Goal: Task Accomplishment & Management: Complete application form

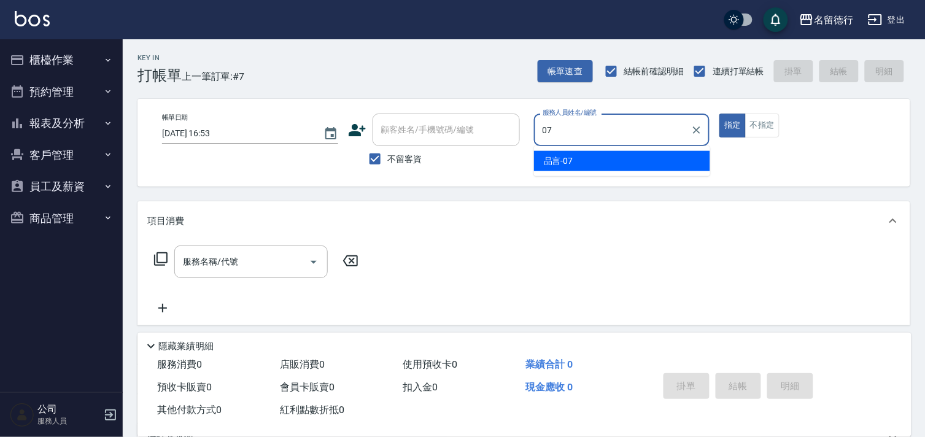
click at [661, 163] on div "品言 -07" at bounding box center [622, 161] width 176 height 20
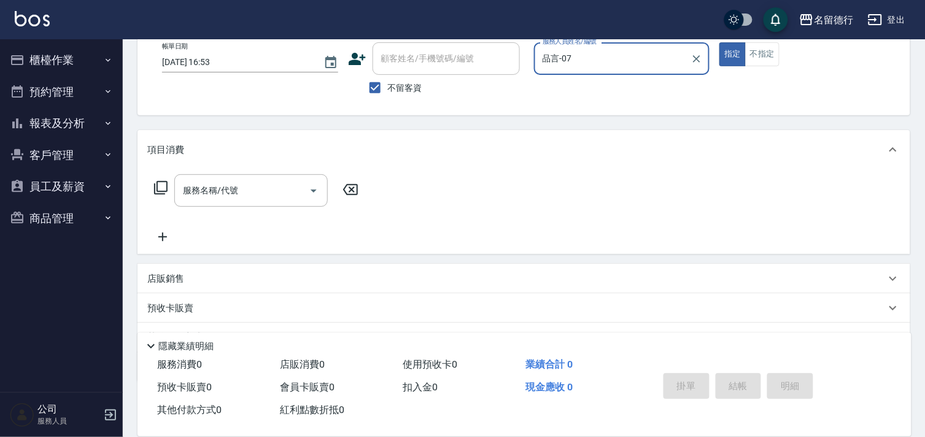
scroll to position [132, 0]
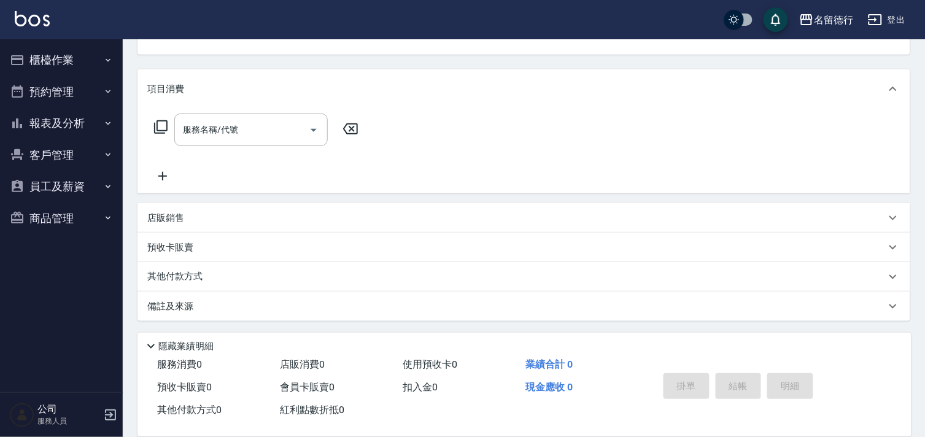
type input "品言-07"
click at [166, 212] on p "店販銷售" at bounding box center [165, 218] width 37 height 13
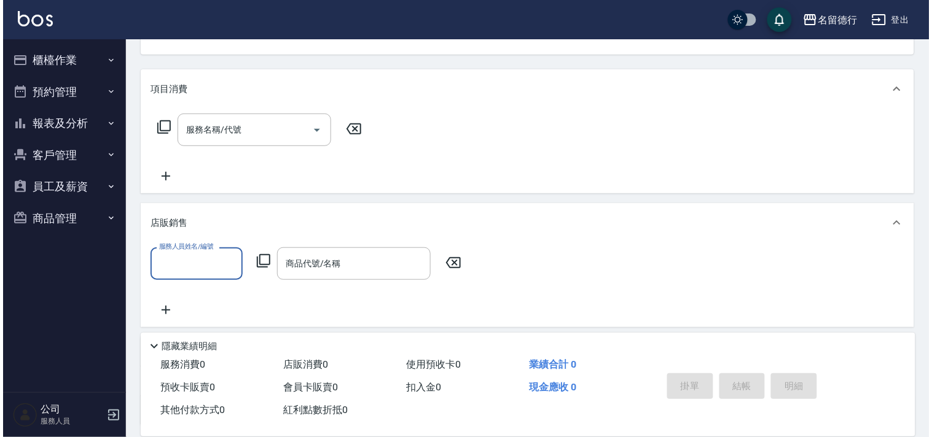
scroll to position [0, 0]
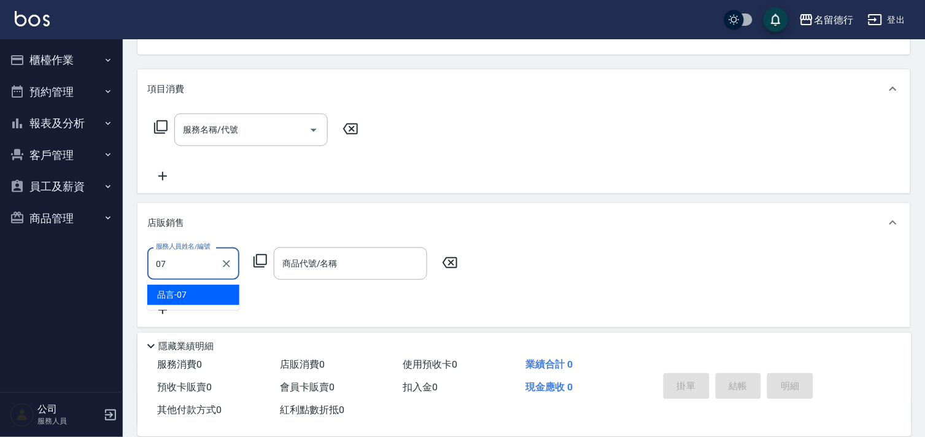
click at [203, 290] on div "品言 -07" at bounding box center [193, 295] width 92 height 20
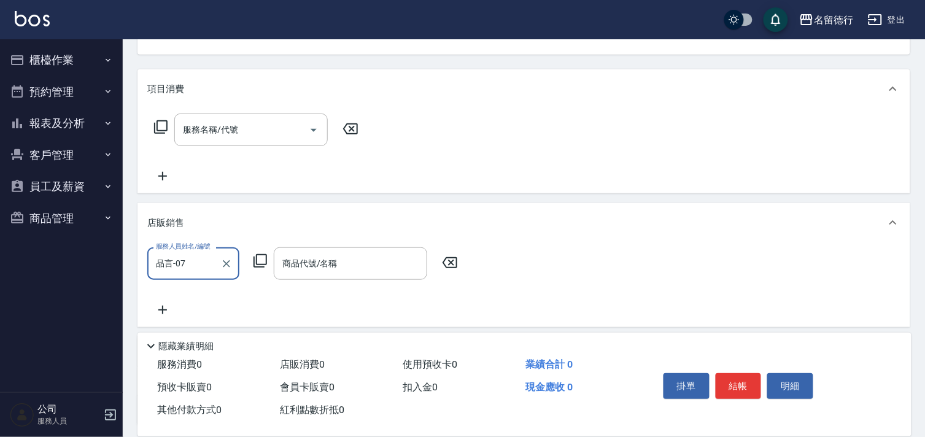
type input "品言-07"
click at [261, 256] on icon at bounding box center [260, 261] width 15 height 15
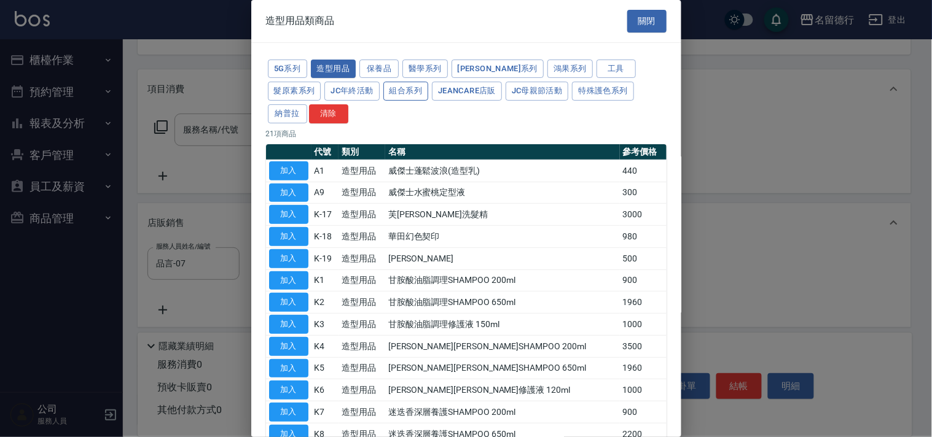
click at [383, 85] on button "組合系列" at bounding box center [405, 91] width 45 height 19
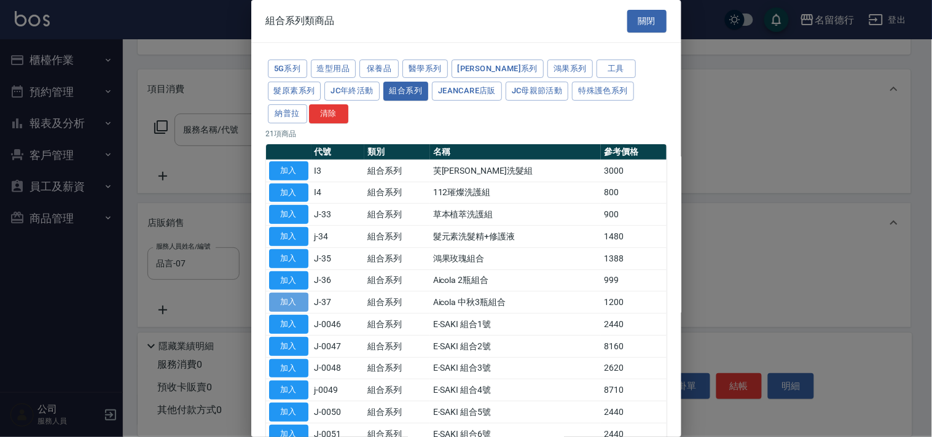
click at [296, 295] on button "加入" at bounding box center [288, 302] width 39 height 19
type input "Aicola 中秋3瓶組合"
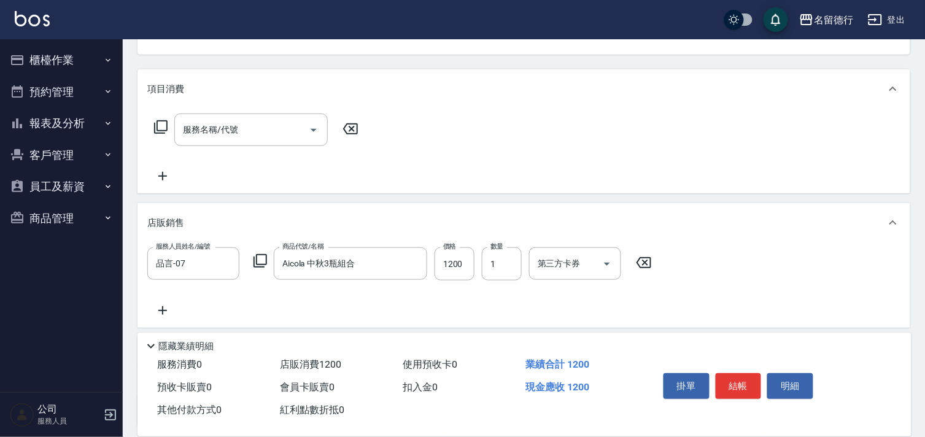
click at [854, 282] on div "服務人員姓名/編號 品言-07 服務人員姓名/編號 商品代號/名稱 Aicola 中秋3瓶組合 商品代號/名稱 價格 1200 價格 數量 1 數量 第三方卡…" at bounding box center [523, 282] width 753 height 71
click at [750, 382] on button "結帳" at bounding box center [739, 386] width 46 height 26
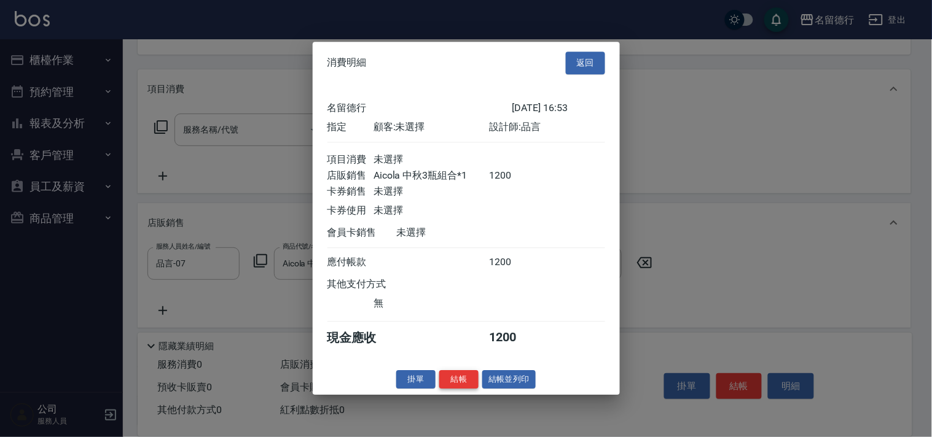
click at [464, 387] on button "結帳" at bounding box center [458, 379] width 39 height 19
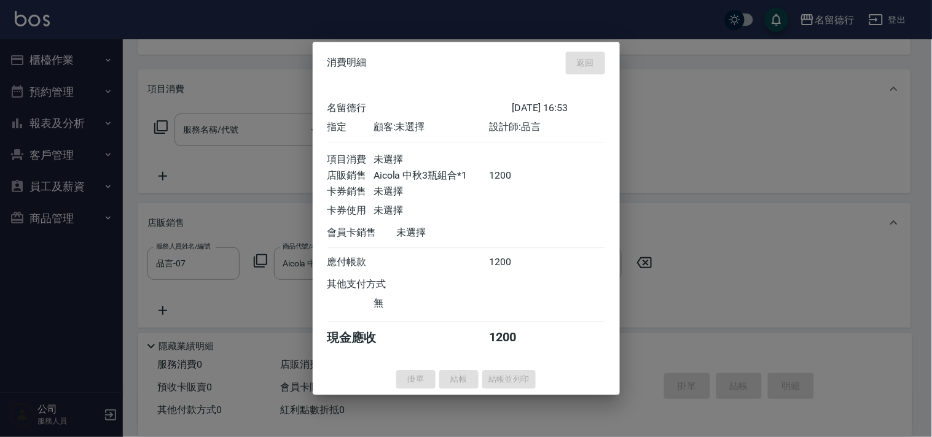
type input "[DATE] 18:01"
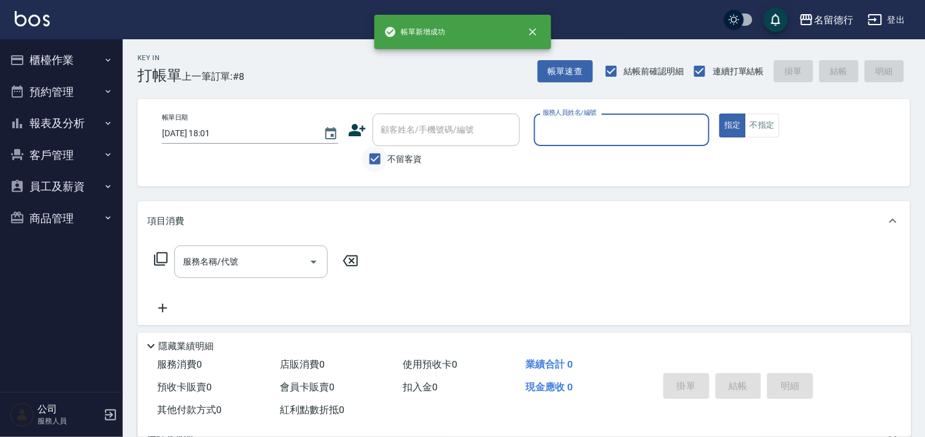
click at [383, 152] on input "不留客資" at bounding box center [375, 159] width 26 height 26
checkbox input "false"
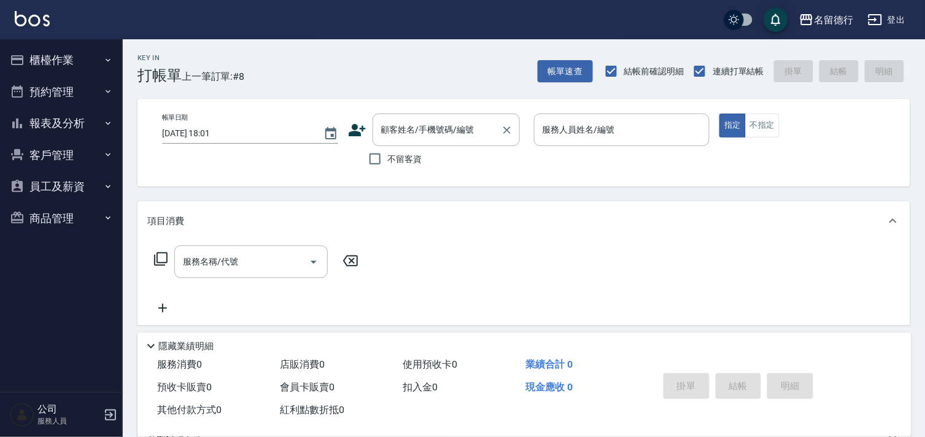
click at [389, 130] on div "顧客姓名/手機號碼/編號 顧客姓名/手機號碼/編號" at bounding box center [446, 130] width 147 height 33
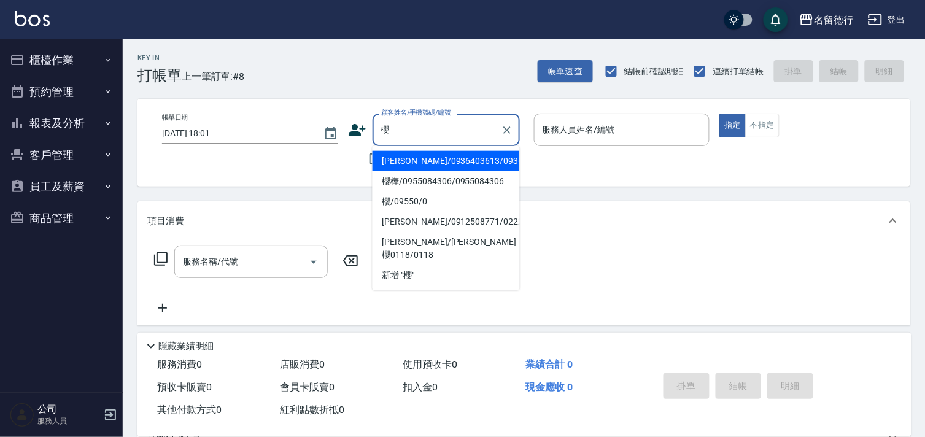
click at [406, 185] on li "櫻樺/0955084306/0955084306" at bounding box center [446, 181] width 147 height 20
type input "櫻樺/0955084306/0955084306"
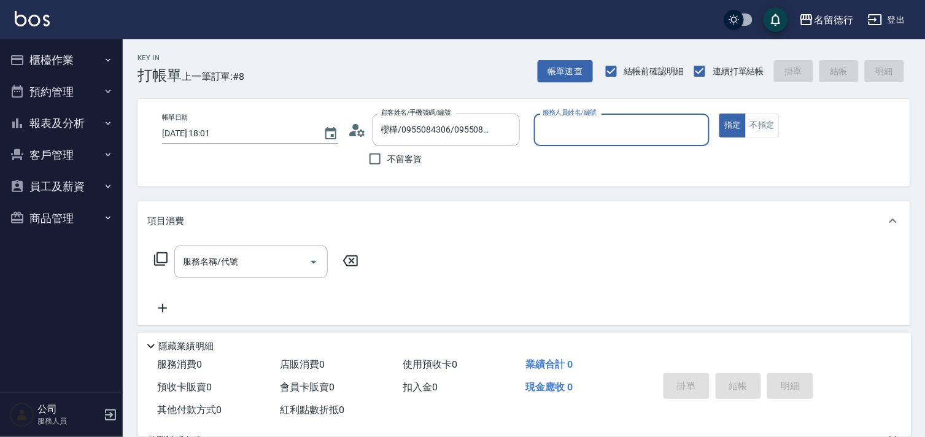
type input "品言-07"
click at [222, 261] on div "服務名稱/代號 服務名稱/代號" at bounding box center [251, 262] width 154 height 33
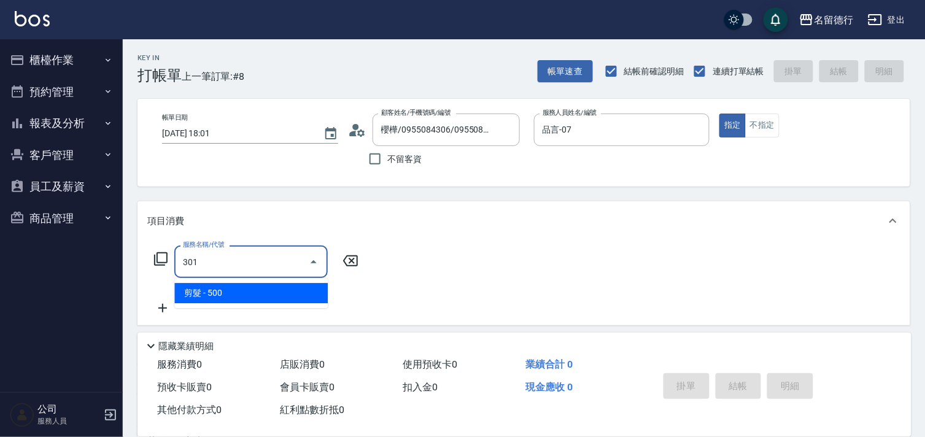
click at [225, 290] on span "剪髮 - 500" at bounding box center [251, 293] width 154 height 20
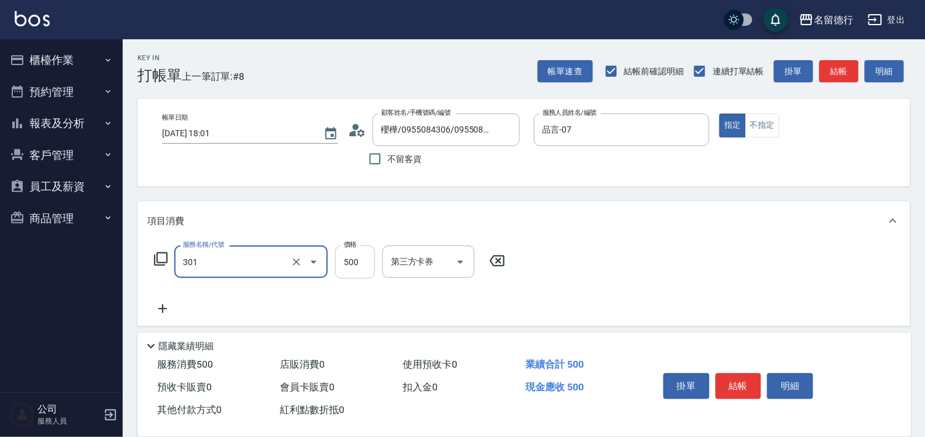
click at [364, 258] on input "500" at bounding box center [355, 262] width 40 height 33
type input "剪髮(301)"
type input "400"
click at [594, 281] on div "服務名稱/代號 剪髮(301) 服務名稱/代號 價格 400 價格 第三方卡券 第三方卡券" at bounding box center [524, 283] width 773 height 85
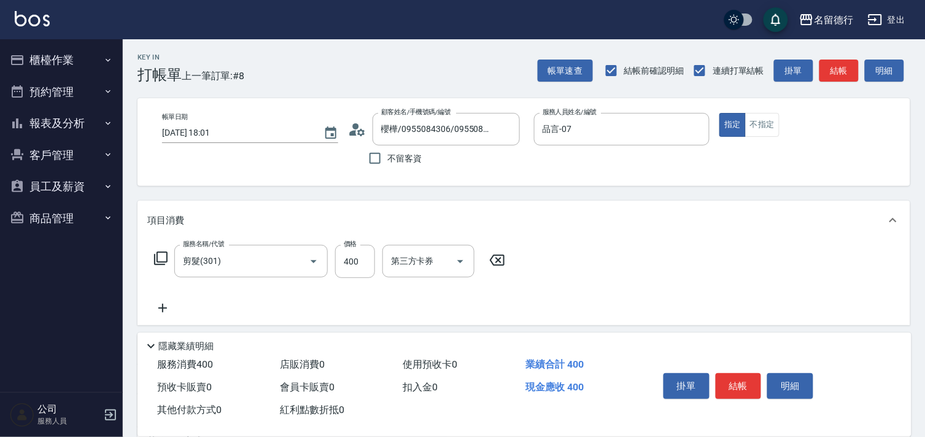
scroll to position [166, 0]
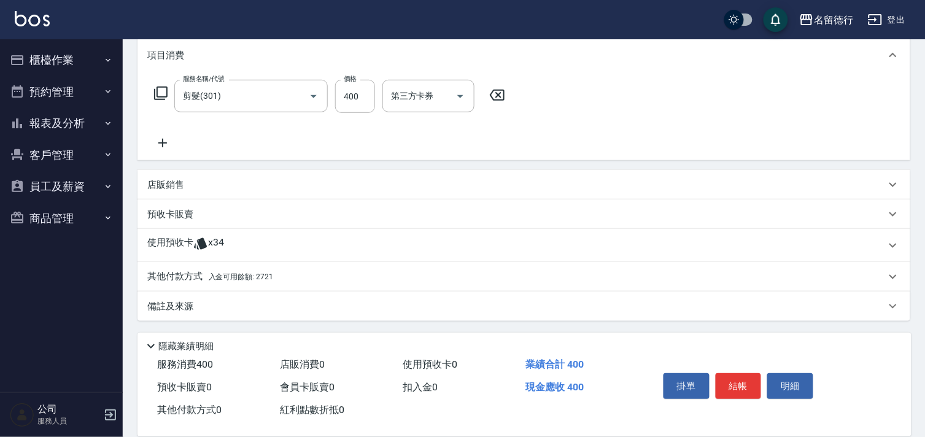
click at [193, 265] on div "其他付款方式 入金可用餘額: 2721" at bounding box center [524, 276] width 773 height 29
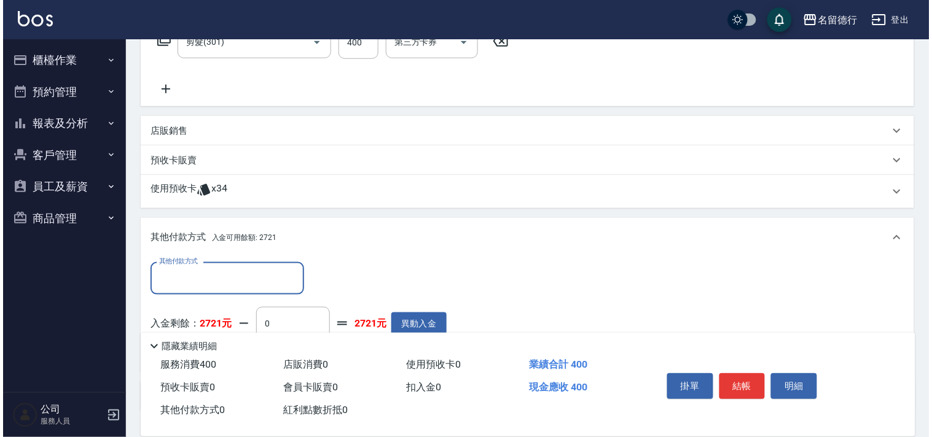
scroll to position [302, 0]
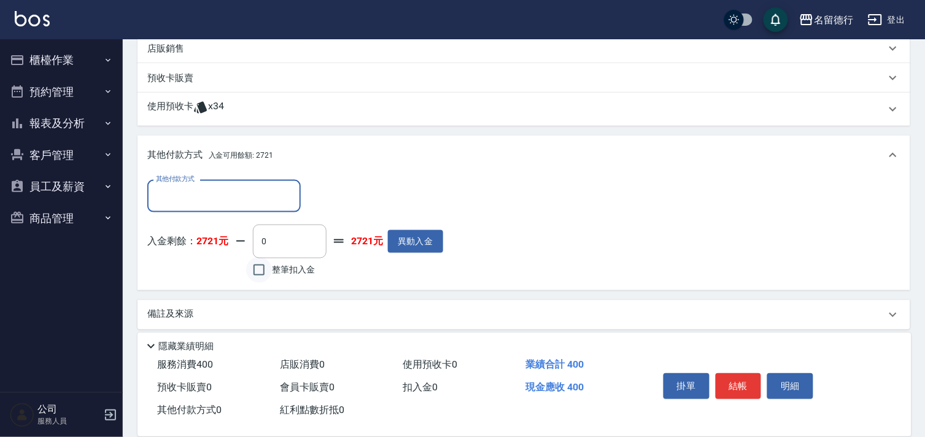
click at [263, 268] on input "整筆扣入金" at bounding box center [259, 270] width 26 height 26
checkbox input "true"
type input "400"
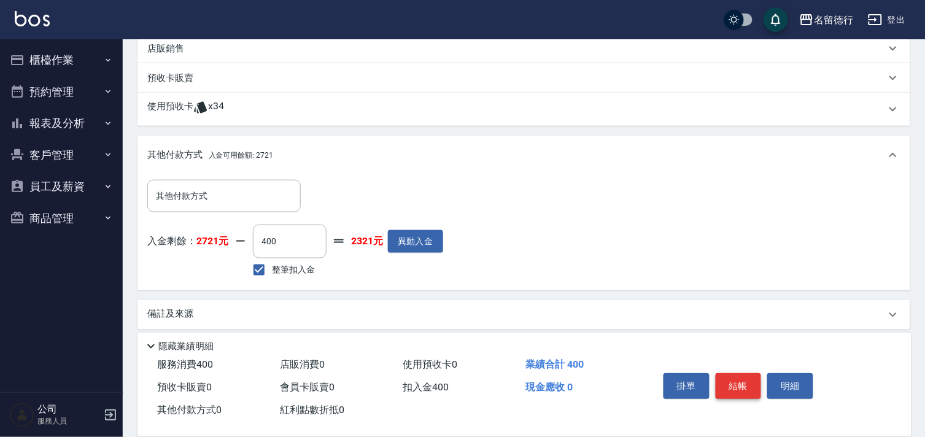
click at [726, 385] on button "結帳" at bounding box center [739, 386] width 46 height 26
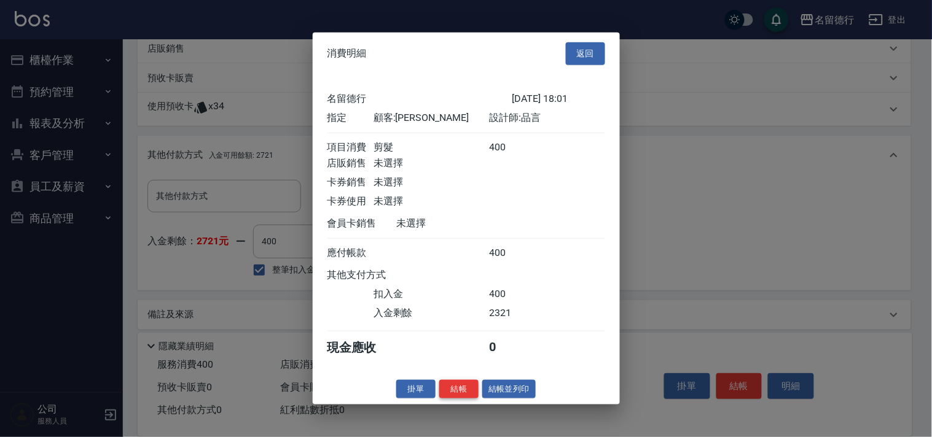
click at [462, 399] on button "結帳" at bounding box center [458, 388] width 39 height 19
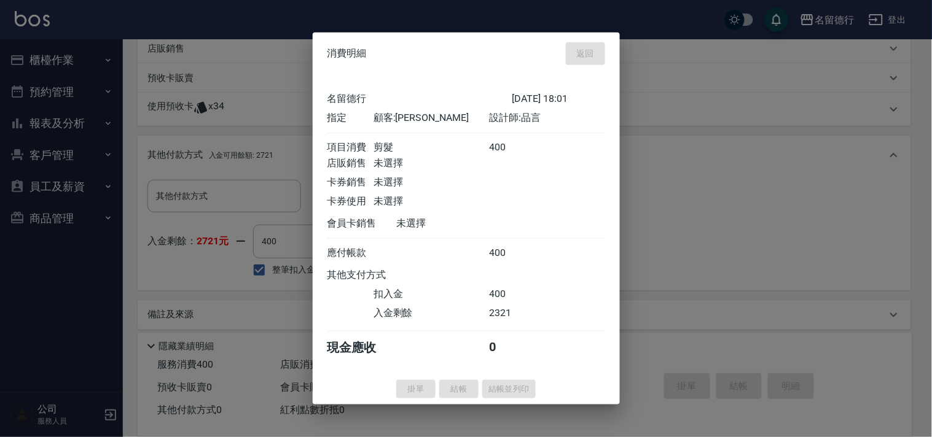
type input "[DATE] 18:02"
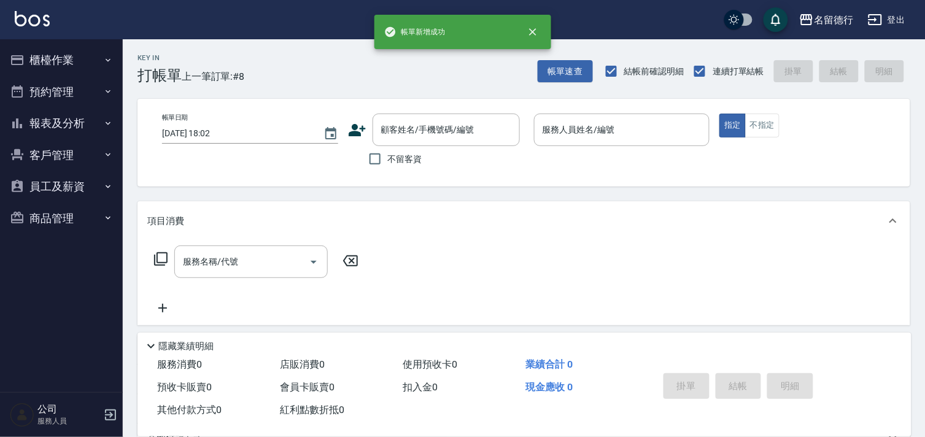
scroll to position [0, 0]
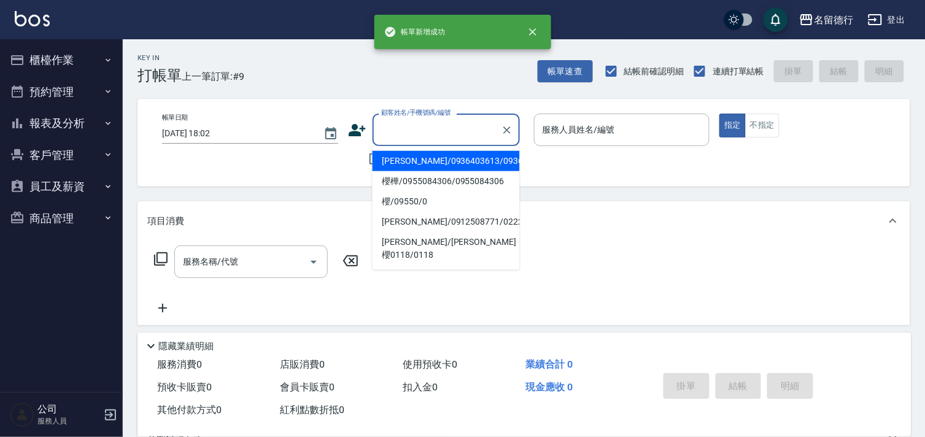
click at [395, 133] on input "顧客姓名/手機號碼/編號" at bounding box center [437, 129] width 118 height 21
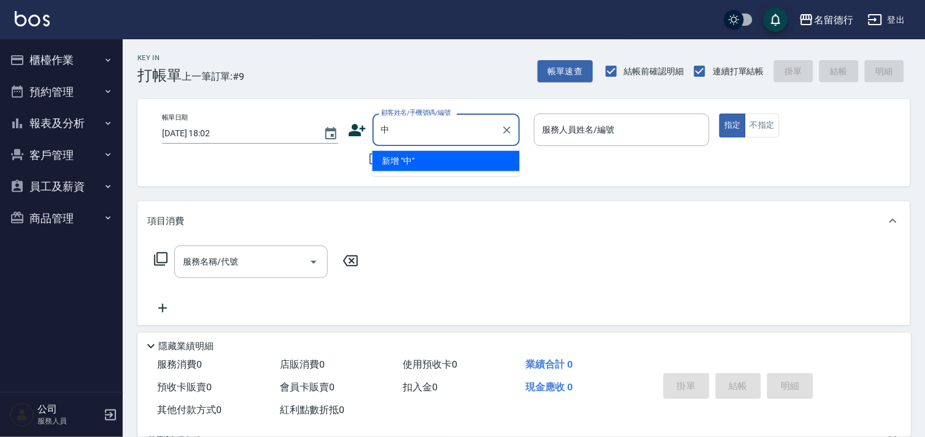
type input "鍾"
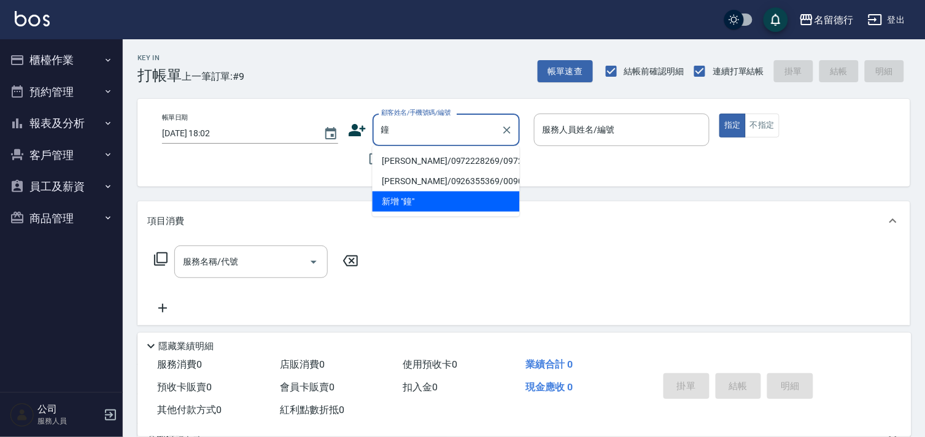
click at [410, 171] on li "[PERSON_NAME]/0972228269/0972228269" at bounding box center [446, 161] width 147 height 20
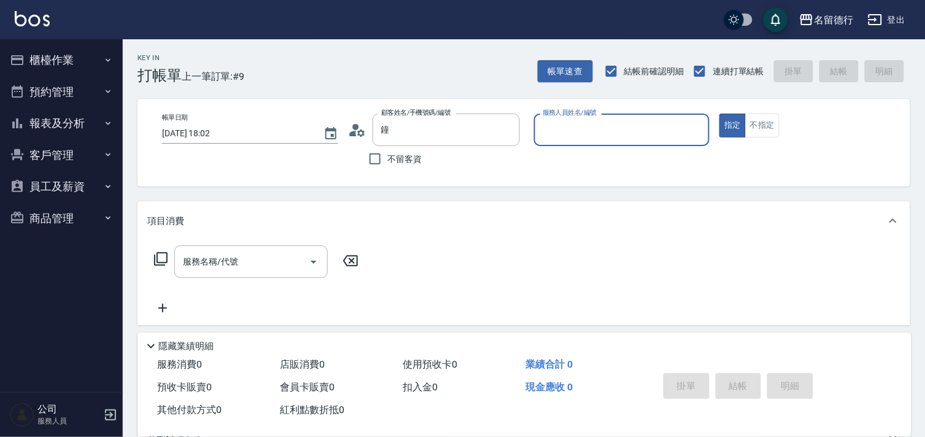
type input "[PERSON_NAME]/0972228269/0972228269"
type input "品言-07"
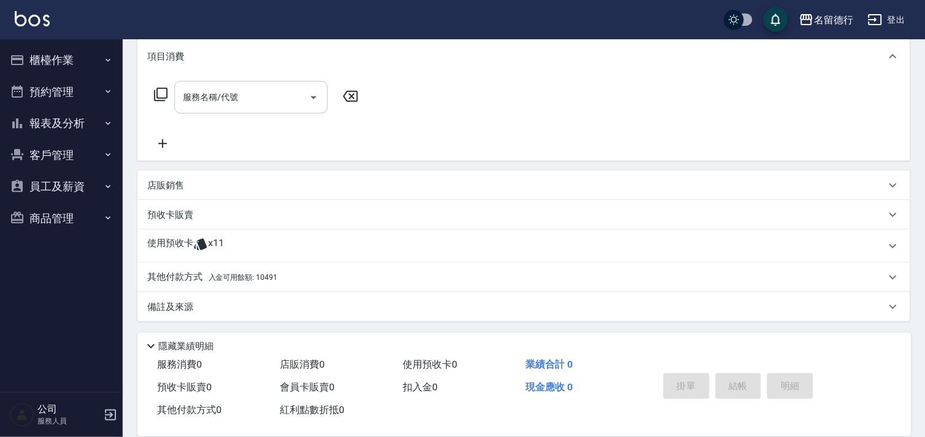
click at [210, 91] on div "服務名稱/代號 服務名稱/代號" at bounding box center [251, 97] width 154 height 33
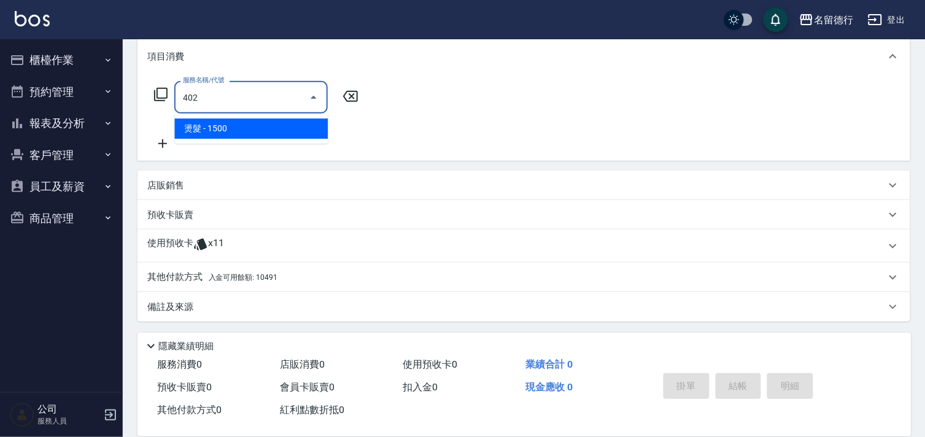
click at [252, 125] on span "燙髮 - 1500" at bounding box center [251, 129] width 154 height 20
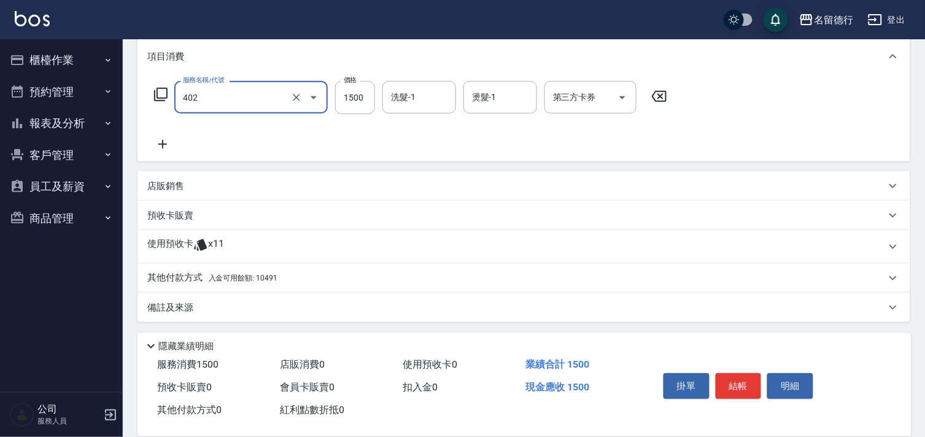
type input "燙髮(402)"
click at [158, 90] on icon at bounding box center [161, 94] width 15 height 15
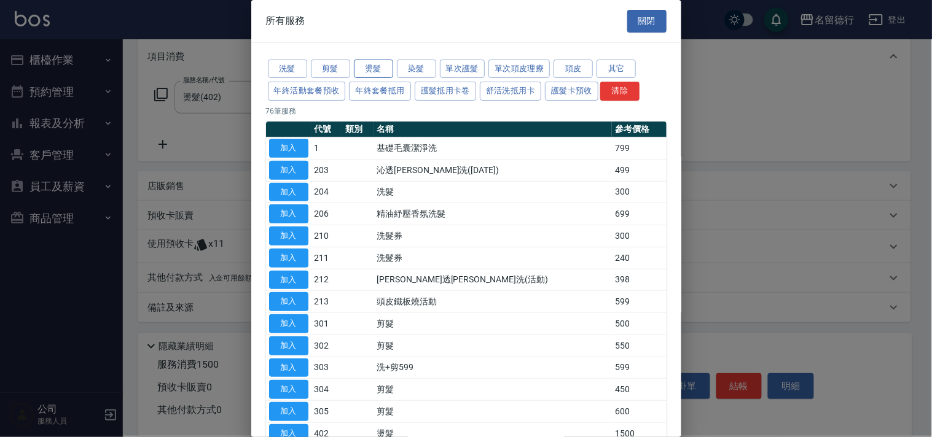
click at [359, 68] on button "燙髮" at bounding box center [373, 69] width 39 height 19
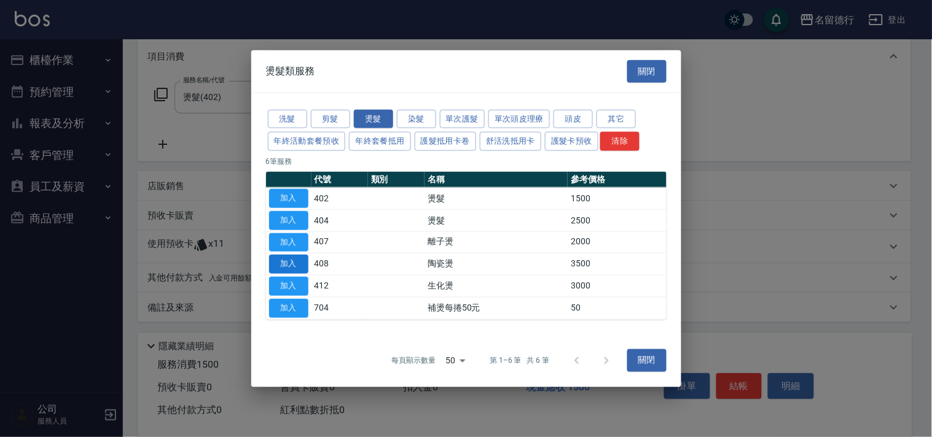
click at [302, 262] on button "加入" at bounding box center [288, 264] width 39 height 19
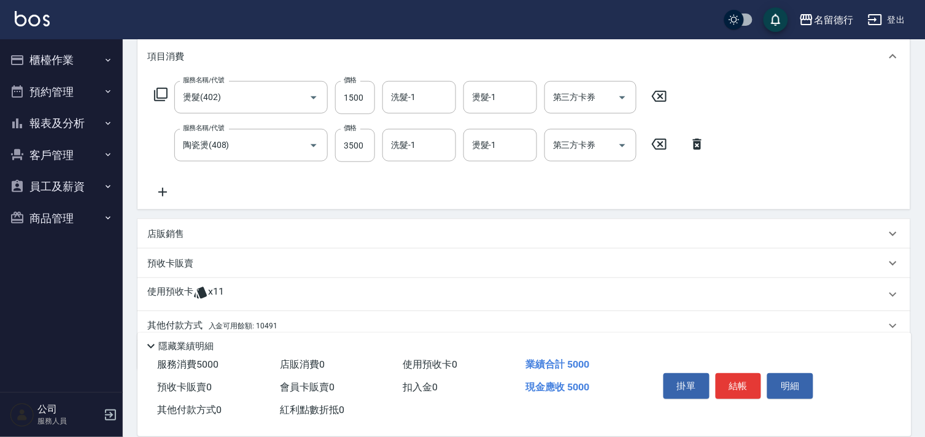
click at [664, 94] on icon at bounding box center [659, 96] width 31 height 15
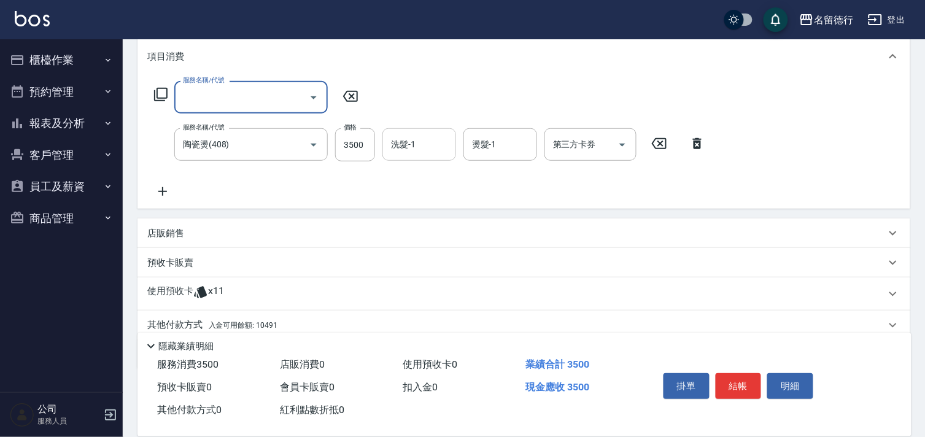
click at [406, 142] on input "洗髮-1" at bounding box center [419, 144] width 63 height 21
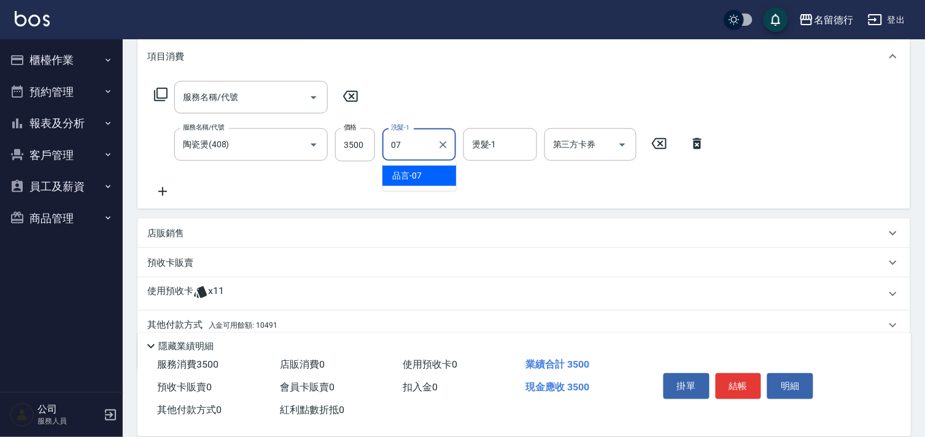
click at [408, 178] on span "品言 -07" at bounding box center [406, 175] width 29 height 13
type input "品言-07"
click at [504, 142] on input "燙髮-1" at bounding box center [500, 144] width 63 height 21
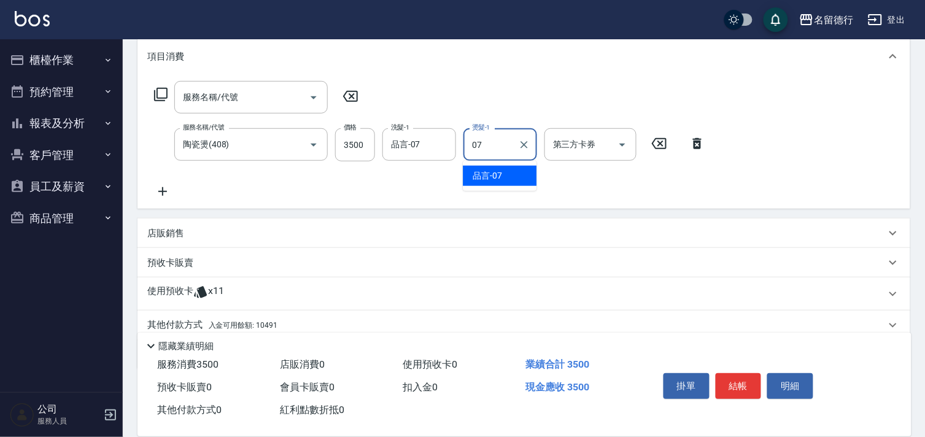
click at [494, 173] on span "品言 -07" at bounding box center [487, 175] width 29 height 13
type input "品言-07"
click at [475, 198] on div "服務名稱/代號 服務名稱/代號 服務名稱/代號 陶瓷燙(408) 服務名稱/代號 價格 3500 價格 洗髮-1 品言-07 洗髮-1 燙髮-1 品言-07 …" at bounding box center [430, 140] width 566 height 118
click at [182, 290] on p "使用預收卡" at bounding box center [170, 294] width 46 height 18
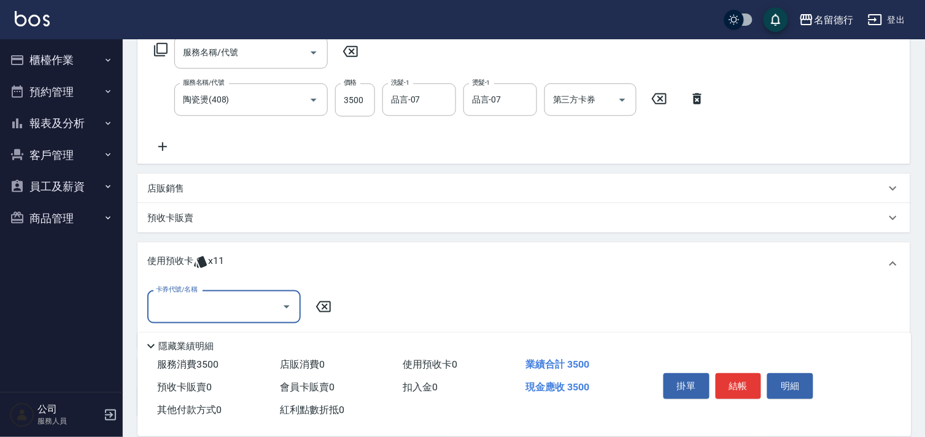
scroll to position [233, 0]
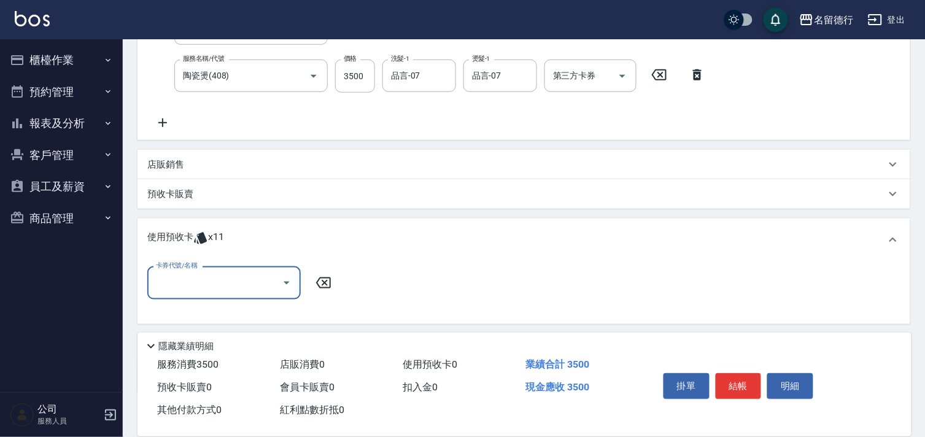
click at [216, 281] on input "卡券代號/名稱" at bounding box center [215, 282] width 124 height 21
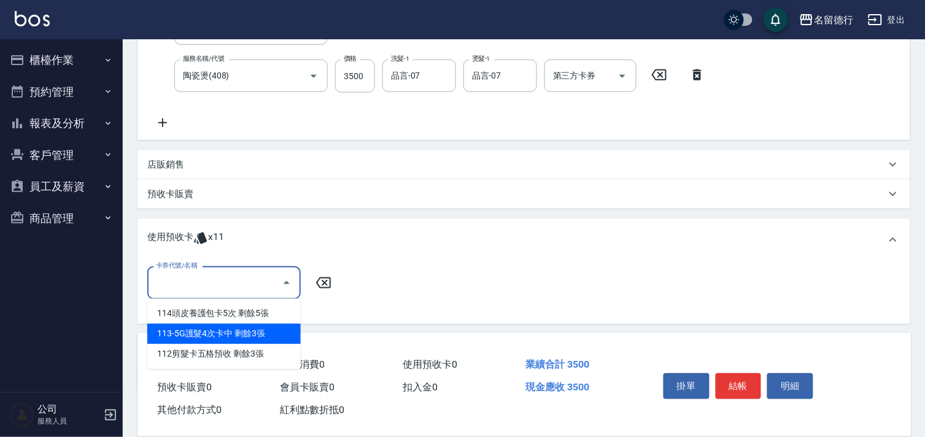
click at [246, 335] on div "113-5G護髮4次卡中 剩餘3張" at bounding box center [224, 334] width 154 height 20
type input "113-5G護髮4次卡中"
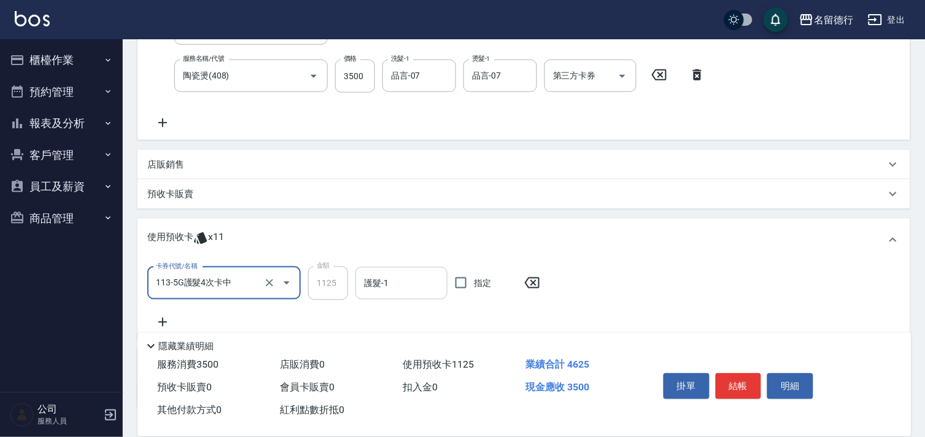
click at [383, 284] on input "護髮-1" at bounding box center [401, 283] width 81 height 21
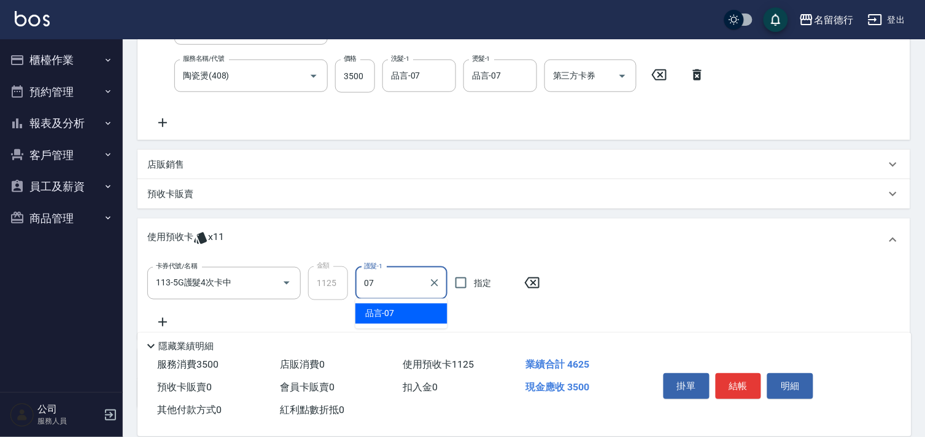
drag, startPoint x: 378, startPoint y: 294, endPoint x: 419, endPoint y: 305, distance: 43.4
click at [370, 311] on span "品言 -07" at bounding box center [379, 314] width 29 height 13
type input "品言-07"
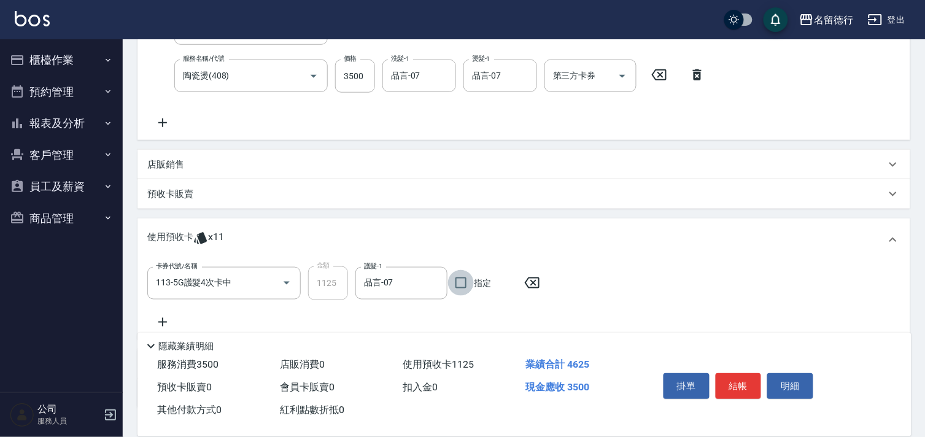
click at [457, 286] on input "指定" at bounding box center [461, 283] width 26 height 26
checkbox input "true"
click at [166, 320] on icon at bounding box center [162, 322] width 31 height 15
click at [189, 324] on div "卡券代號/名稱 卡券代號/名稱" at bounding box center [224, 331] width 154 height 33
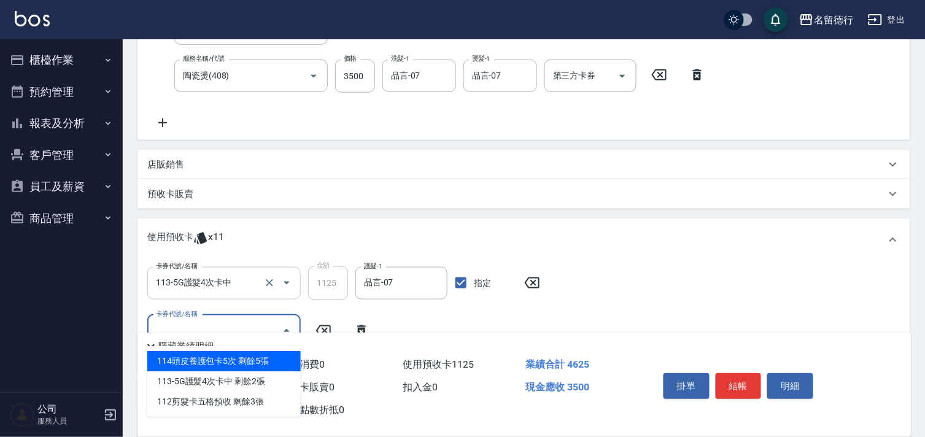
scroll to position [301, 0]
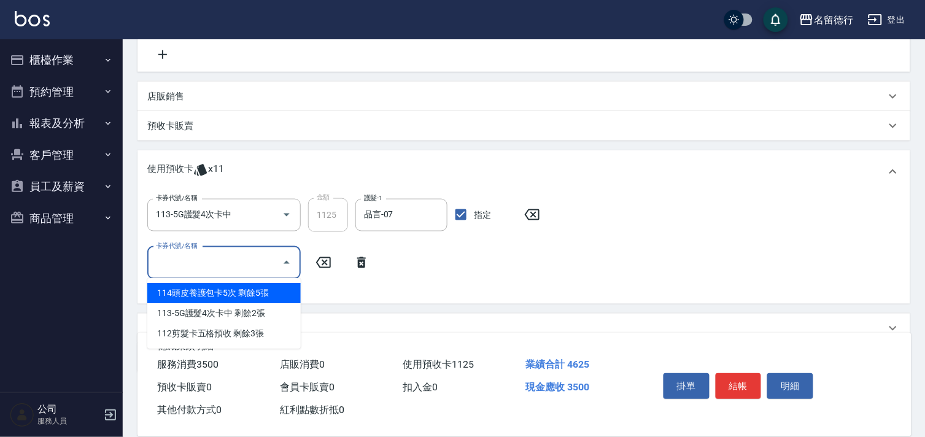
click at [258, 291] on div "114頭皮養護包卡5次 剩餘5張" at bounding box center [224, 293] width 154 height 20
type input "114頭皮養護包卡5次"
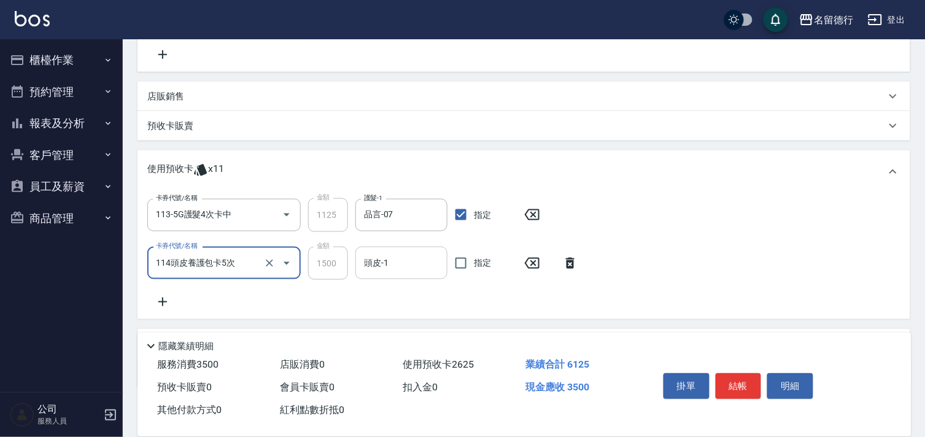
click at [397, 262] on input "頭皮-1" at bounding box center [401, 262] width 81 height 21
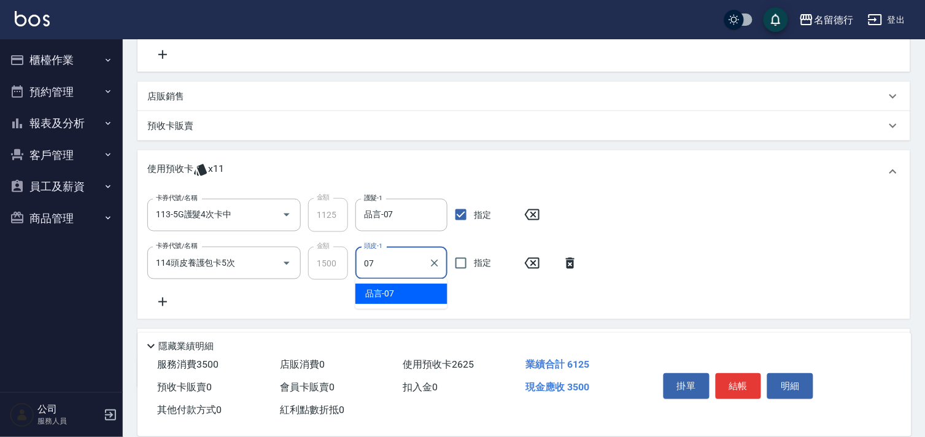
drag, startPoint x: 411, startPoint y: 293, endPoint x: 443, endPoint y: 279, distance: 34.4
click at [411, 294] on div "品言 -07" at bounding box center [402, 294] width 92 height 20
type input "品言-07"
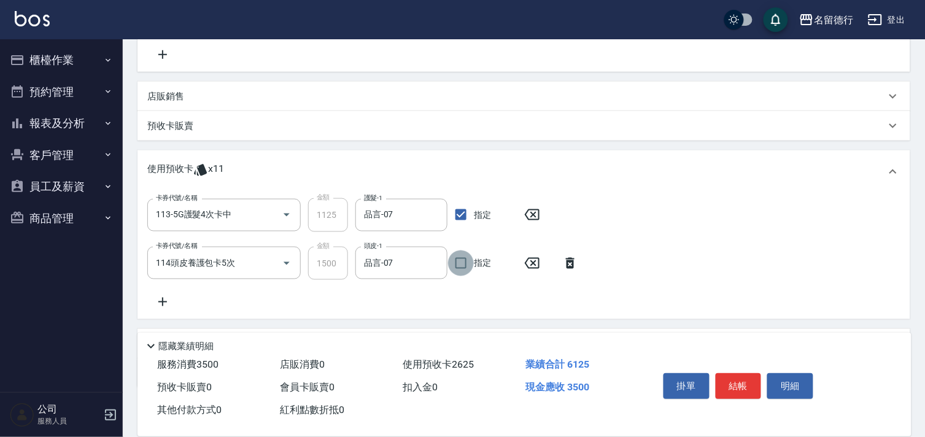
click at [459, 265] on input "指定" at bounding box center [461, 264] width 26 height 26
checkbox input "true"
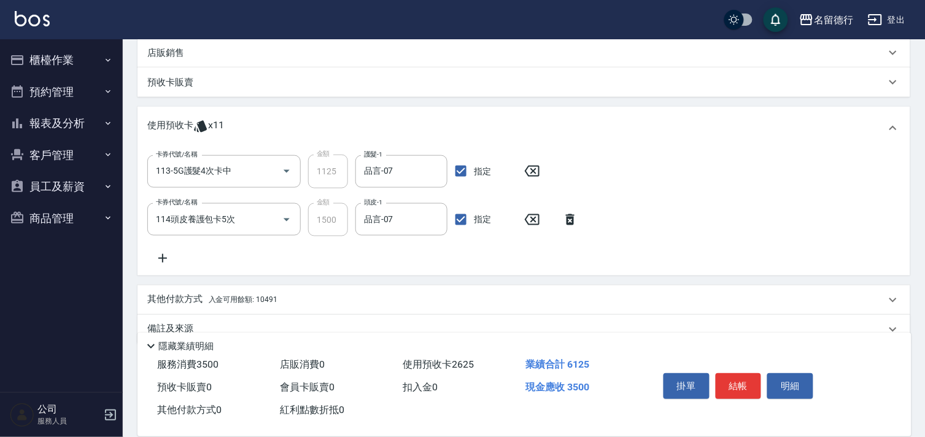
scroll to position [368, 0]
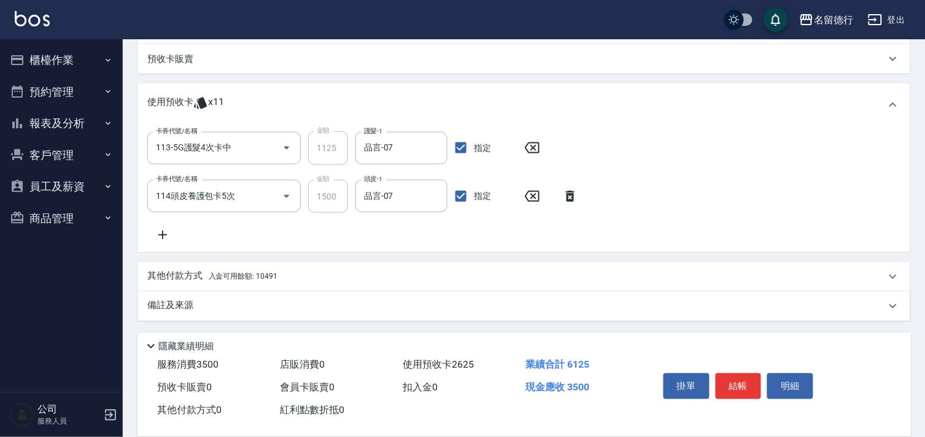
click at [257, 270] on p "其他付款方式 入金可用餘額: 10491" at bounding box center [212, 277] width 130 height 14
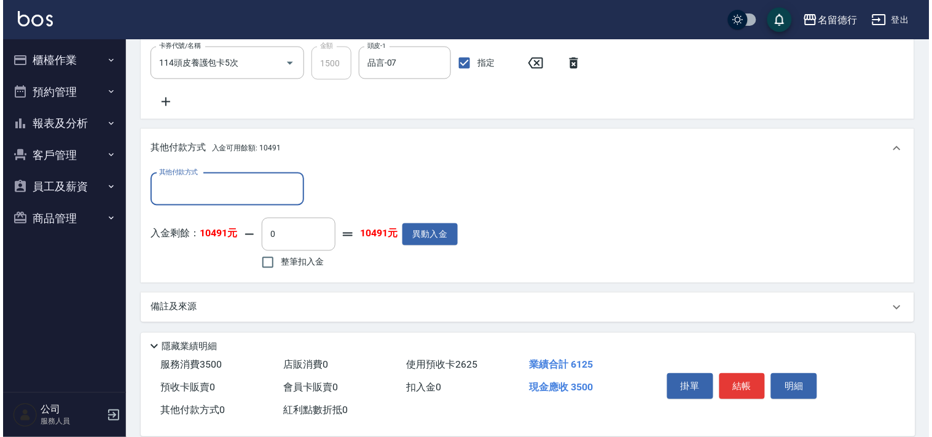
scroll to position [502, 0]
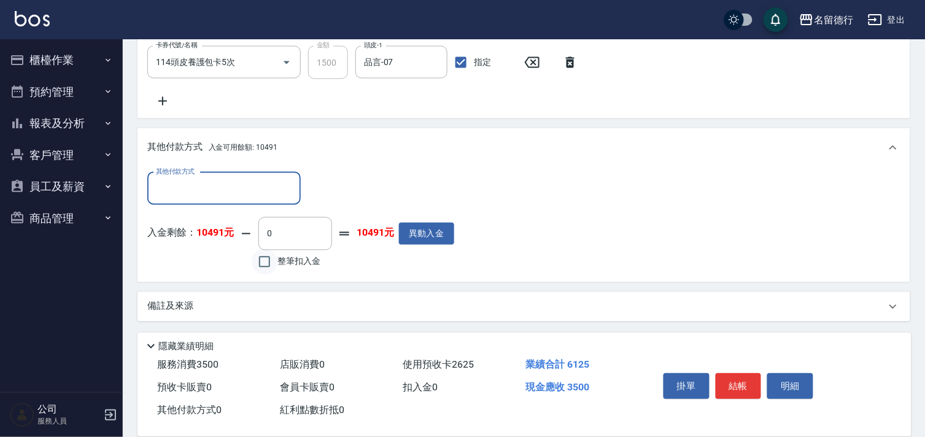
click at [271, 262] on input "整筆扣入金" at bounding box center [265, 262] width 26 height 26
checkbox input "true"
type input "3500"
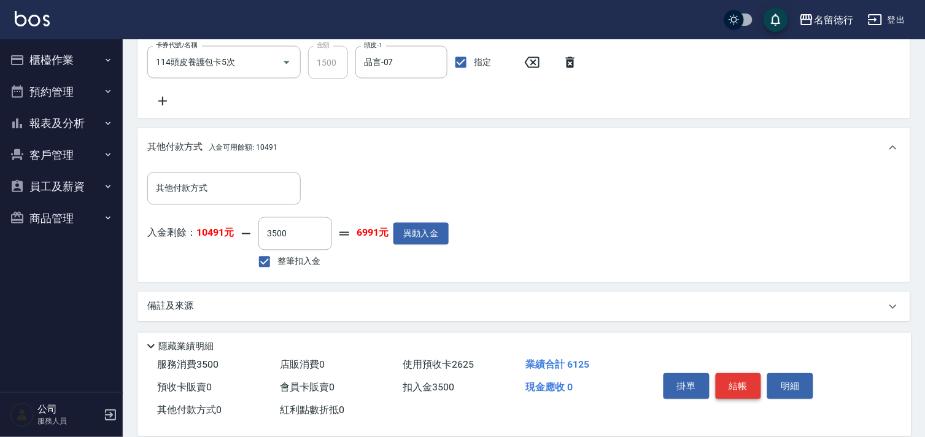
click at [742, 382] on button "結帳" at bounding box center [739, 386] width 46 height 26
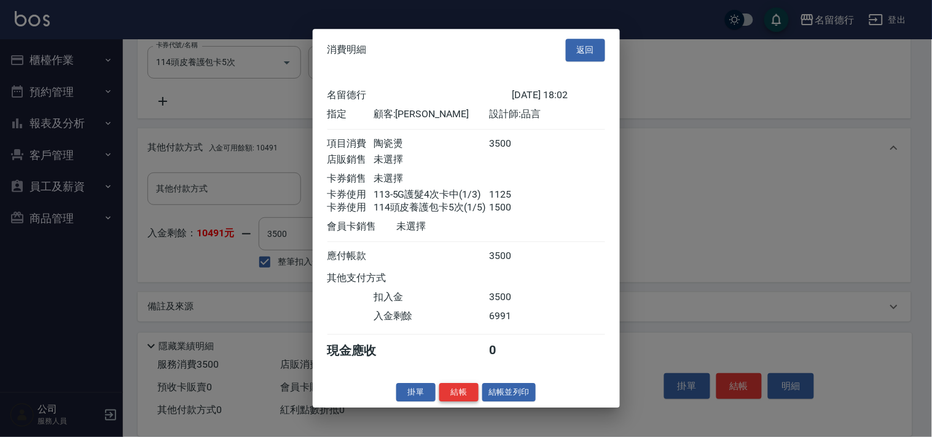
click at [462, 394] on button "結帳" at bounding box center [458, 392] width 39 height 19
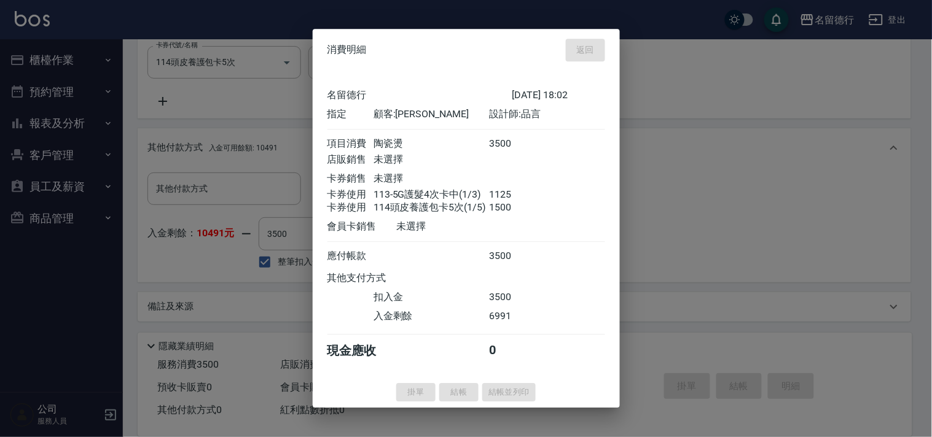
type input "[DATE] 18:03"
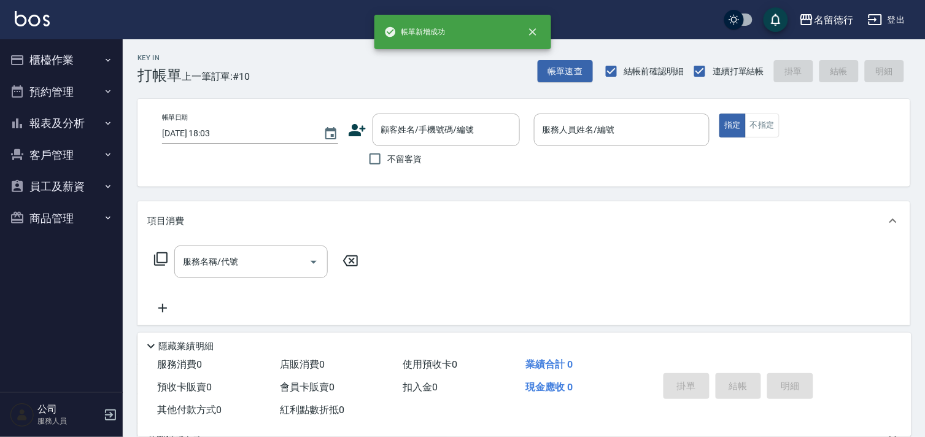
scroll to position [0, 0]
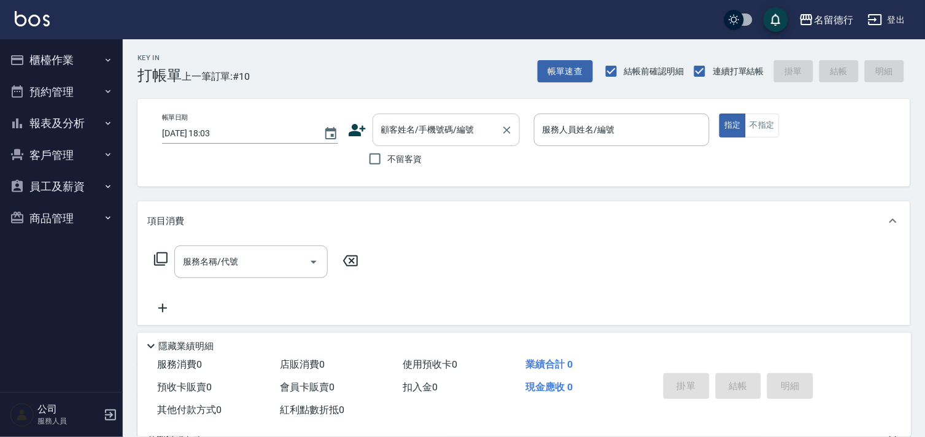
click at [450, 125] on div "顧客姓名/手機號碼/編號 顧客姓名/手機號碼/編號" at bounding box center [446, 130] width 147 height 33
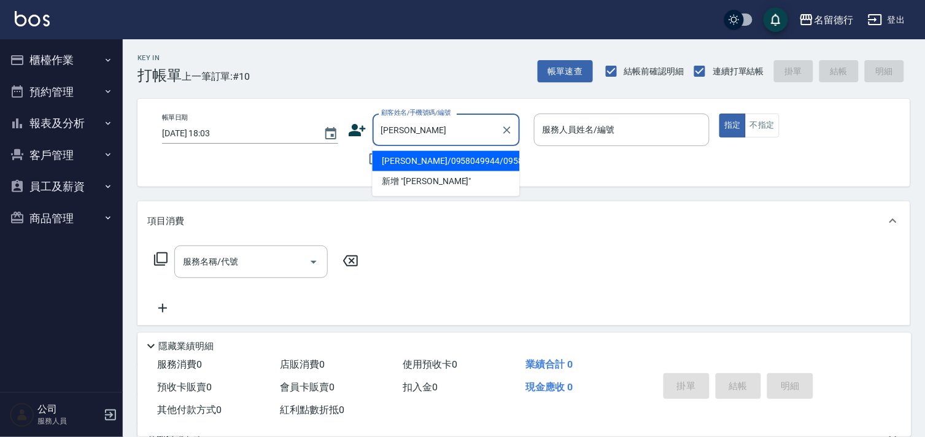
click at [379, 171] on li "[PERSON_NAME]/0958049944/0958049944" at bounding box center [446, 161] width 147 height 20
type input "[PERSON_NAME]/0958049944/0958049944"
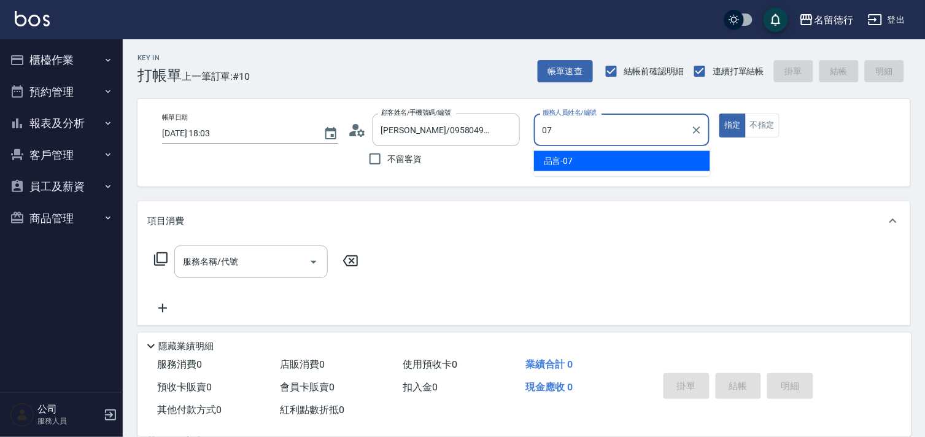
click at [627, 161] on div "品言 -07" at bounding box center [622, 161] width 176 height 20
type input "品言-07"
click at [228, 256] on div "服務名稱/代號 服務名稱/代號" at bounding box center [251, 262] width 154 height 33
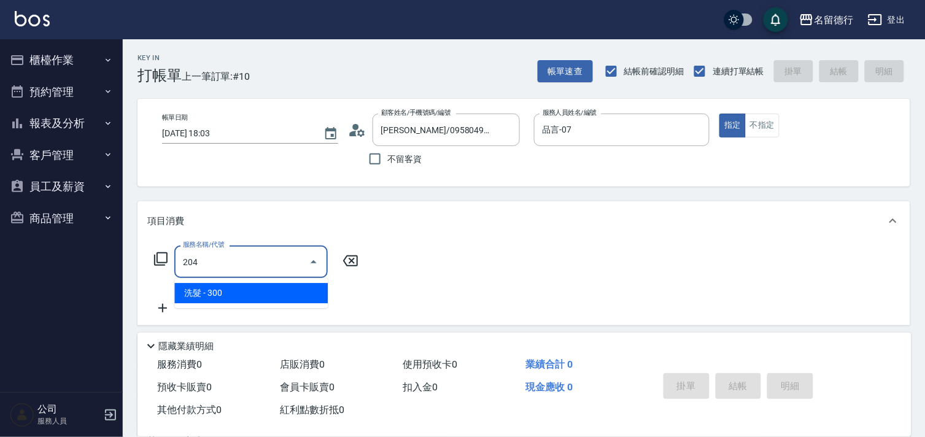
click at [258, 292] on span "洗髮 - 300" at bounding box center [251, 293] width 154 height 20
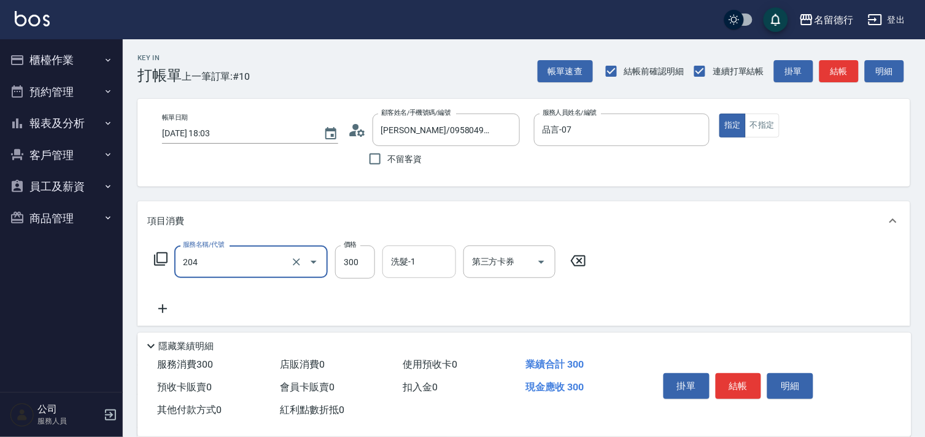
click at [419, 262] on input "洗髮-1" at bounding box center [419, 261] width 63 height 21
type input "洗髮(204)"
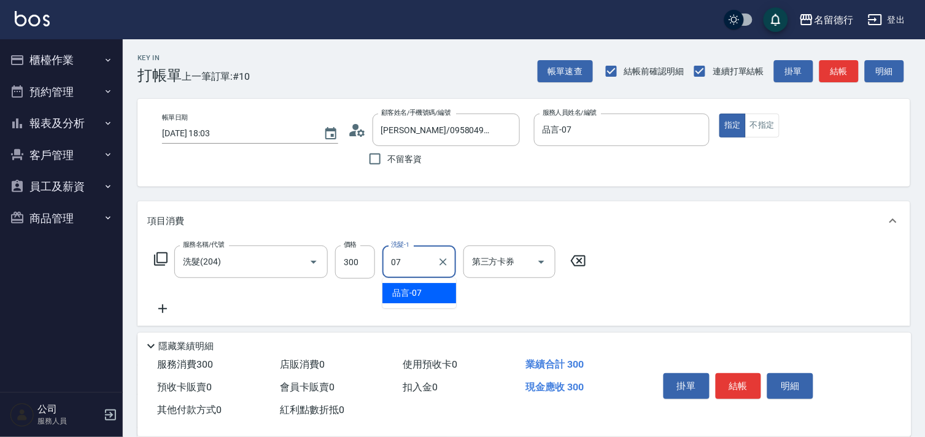
click at [419, 290] on span "品言 -07" at bounding box center [406, 293] width 29 height 13
type input "品言-07"
click at [166, 306] on icon at bounding box center [162, 308] width 31 height 15
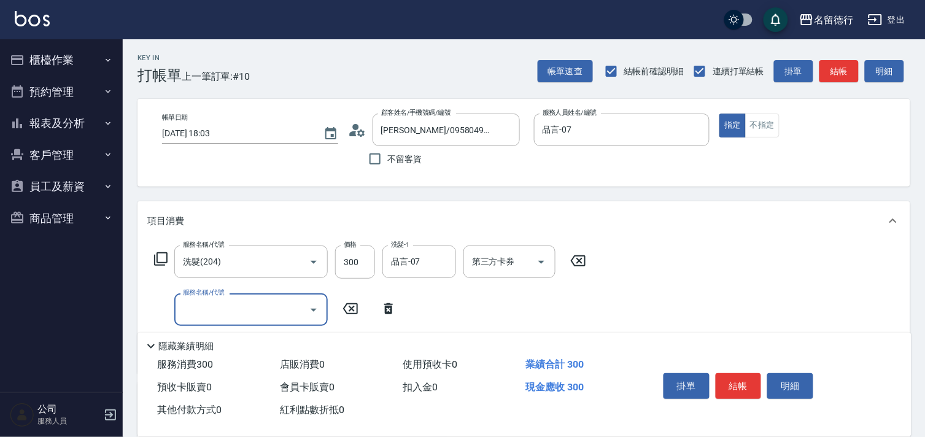
click at [158, 259] on icon at bounding box center [161, 259] width 15 height 15
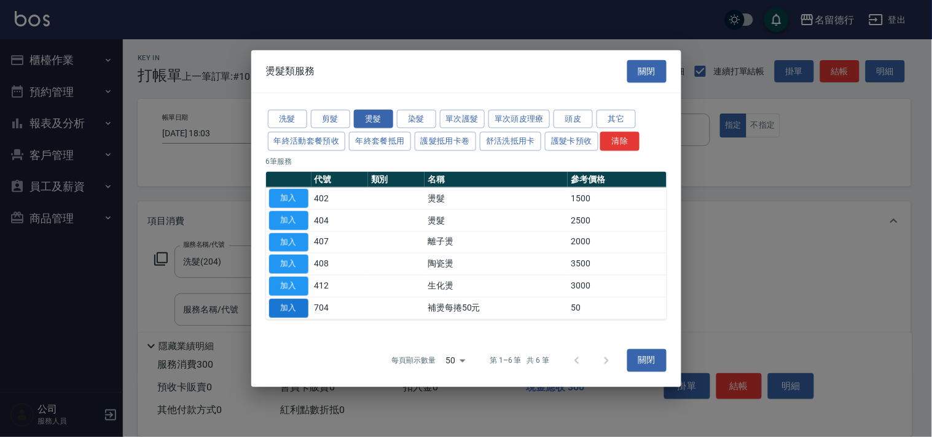
click at [298, 301] on button "加入" at bounding box center [288, 307] width 39 height 19
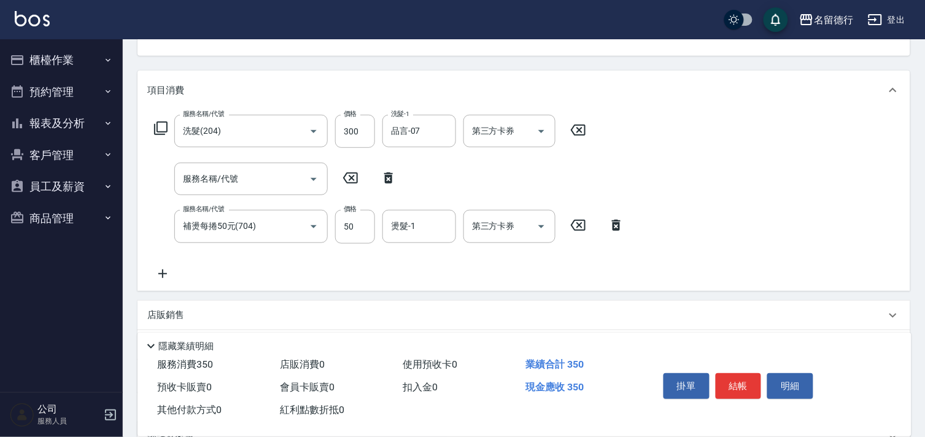
scroll to position [136, 0]
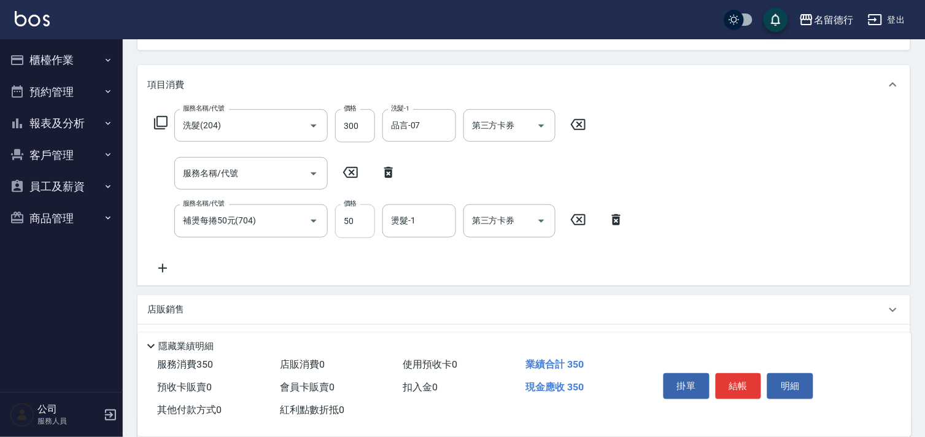
click at [355, 224] on input "50" at bounding box center [355, 220] width 40 height 33
type input "100"
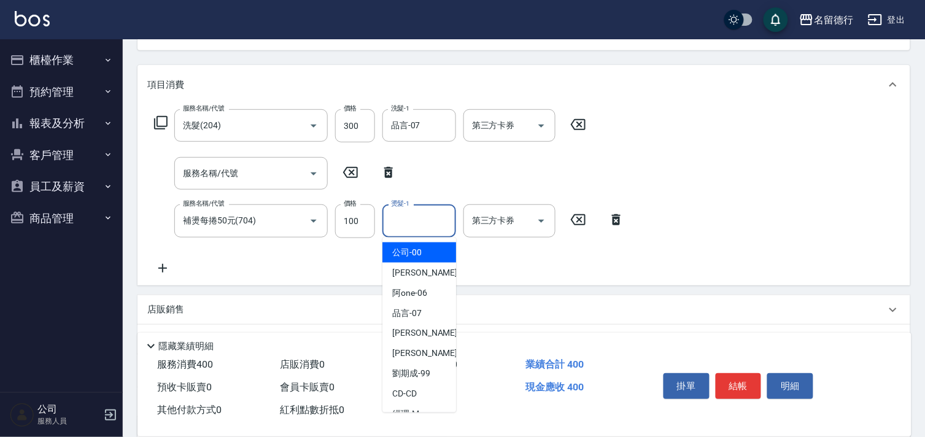
click at [414, 223] on input "燙髮-1" at bounding box center [419, 220] width 63 height 21
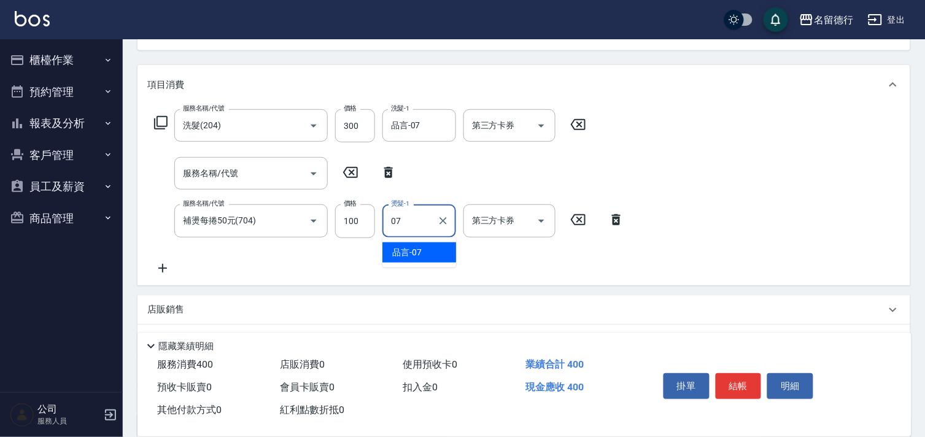
click at [422, 246] on div "品言 -07" at bounding box center [420, 253] width 74 height 20
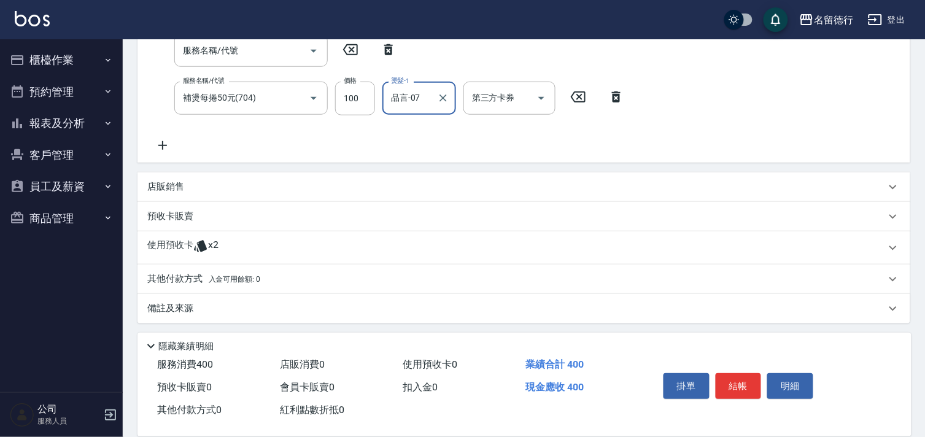
scroll to position [261, 0]
type input "品言-07"
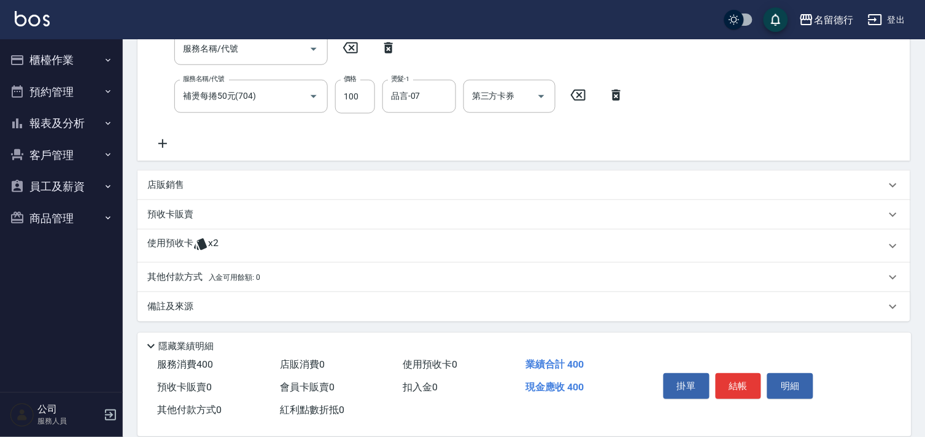
click at [189, 241] on p "使用預收卡" at bounding box center [170, 246] width 46 height 18
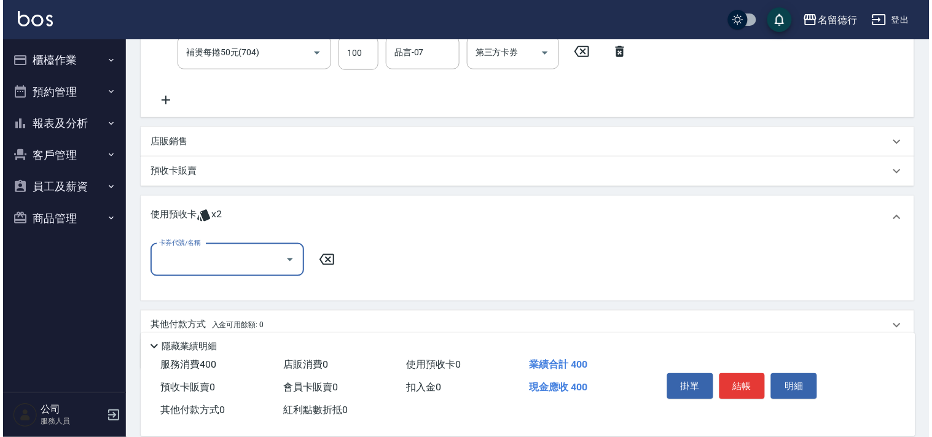
scroll to position [352, 0]
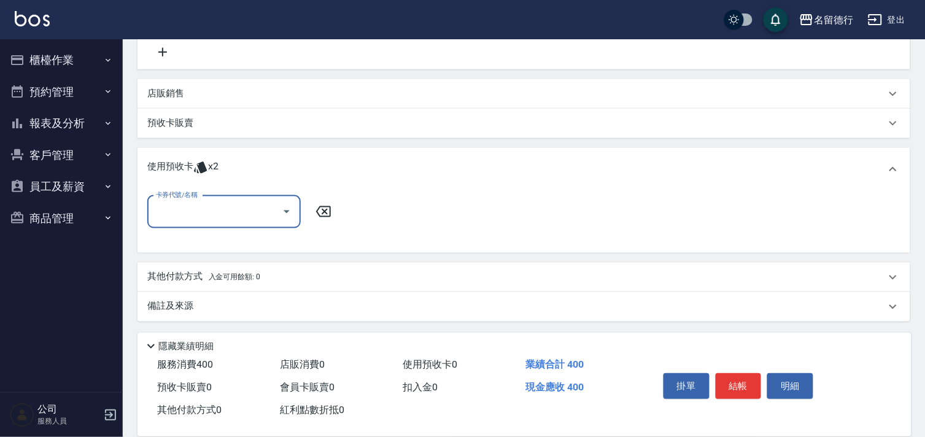
click at [222, 211] on input "卡券代號/名稱" at bounding box center [215, 211] width 124 height 21
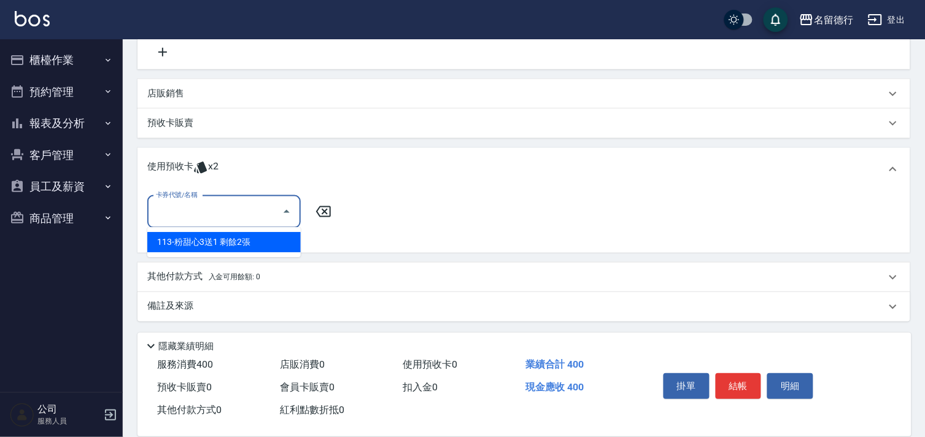
click at [241, 243] on div "113-粉甜心3送1 剩餘2張" at bounding box center [224, 242] width 154 height 20
type input "113-粉甜心3送1"
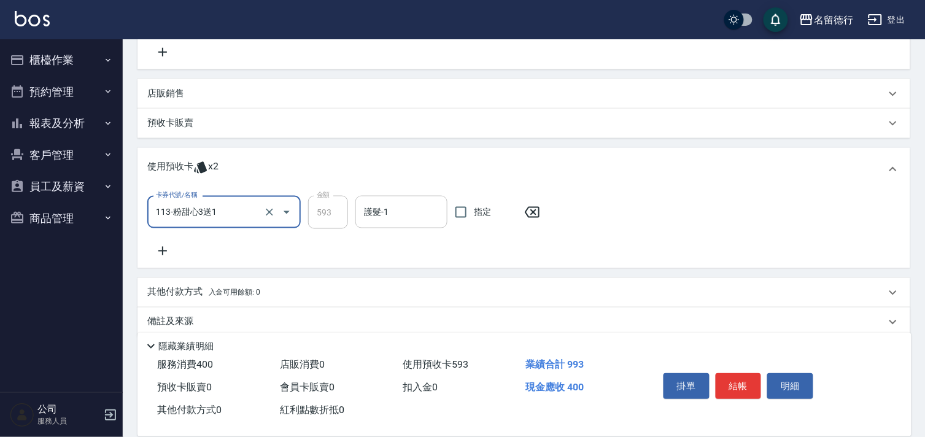
click at [391, 206] on input "護髮-1" at bounding box center [401, 211] width 81 height 21
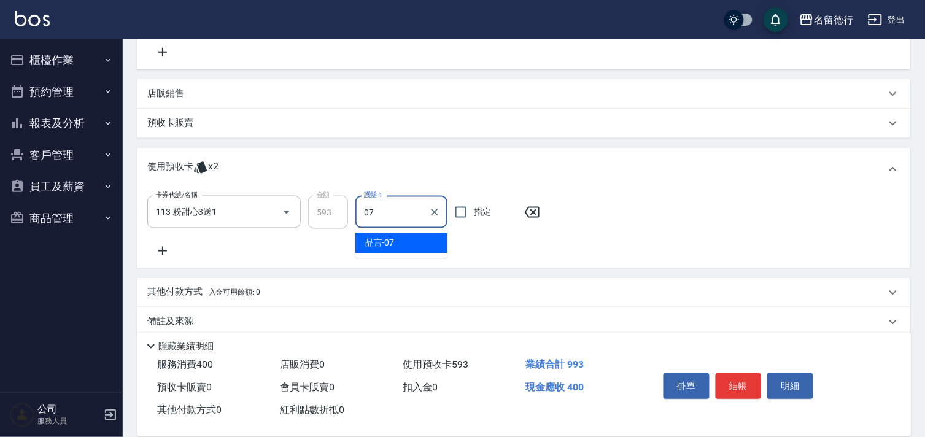
click at [394, 238] on span "品言 -07" at bounding box center [379, 243] width 29 height 13
type input "品言-07"
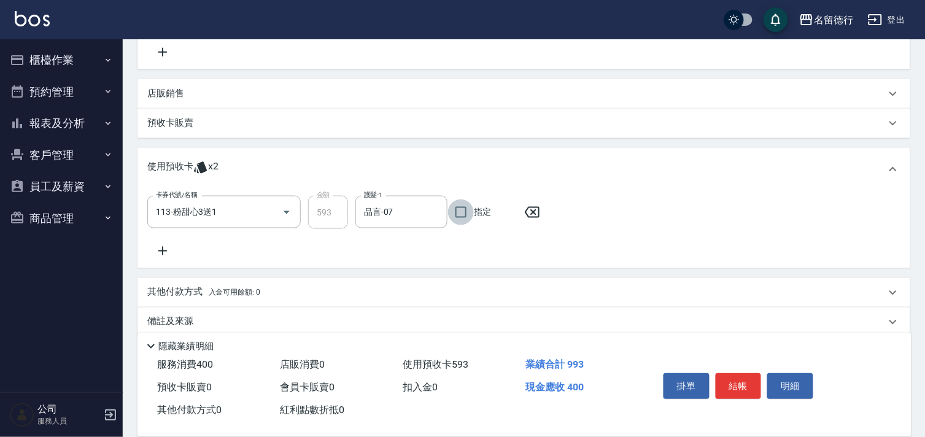
click at [465, 213] on input "指定" at bounding box center [461, 213] width 26 height 26
checkbox input "true"
click at [739, 379] on button "結帳" at bounding box center [739, 386] width 46 height 26
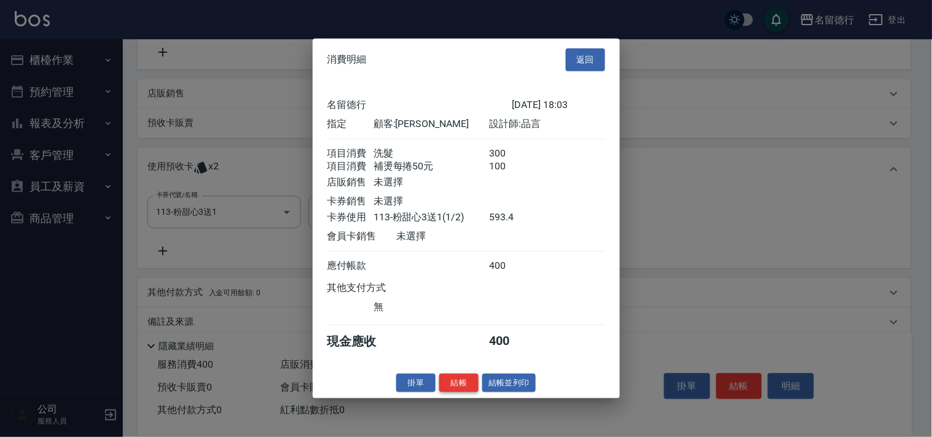
click at [469, 391] on button "結帳" at bounding box center [458, 382] width 39 height 19
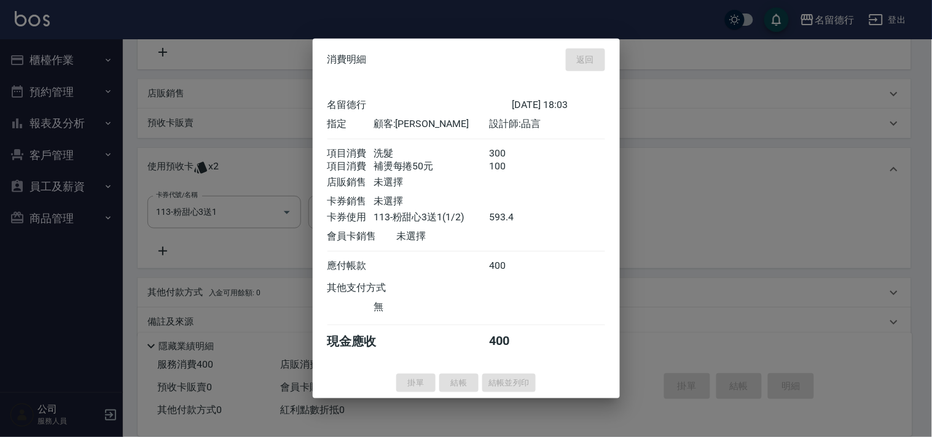
type input "[DATE] 18:04"
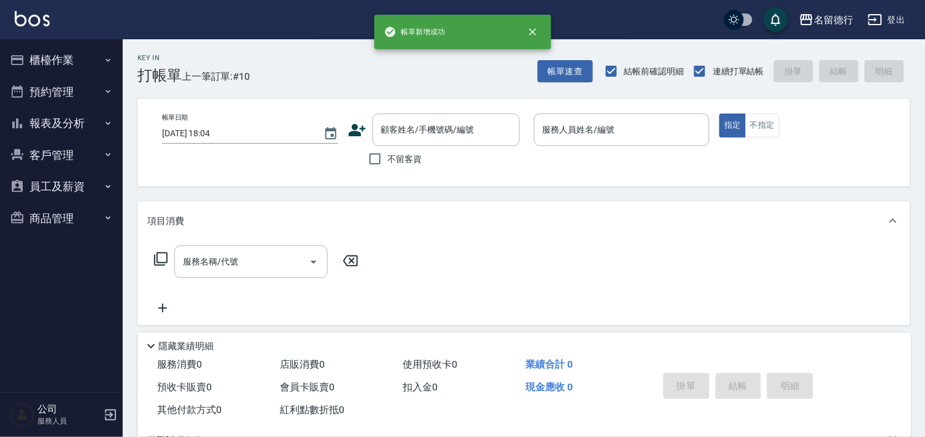
scroll to position [0, 0]
click at [48, 58] on button "櫃檯作業" at bounding box center [61, 60] width 113 height 32
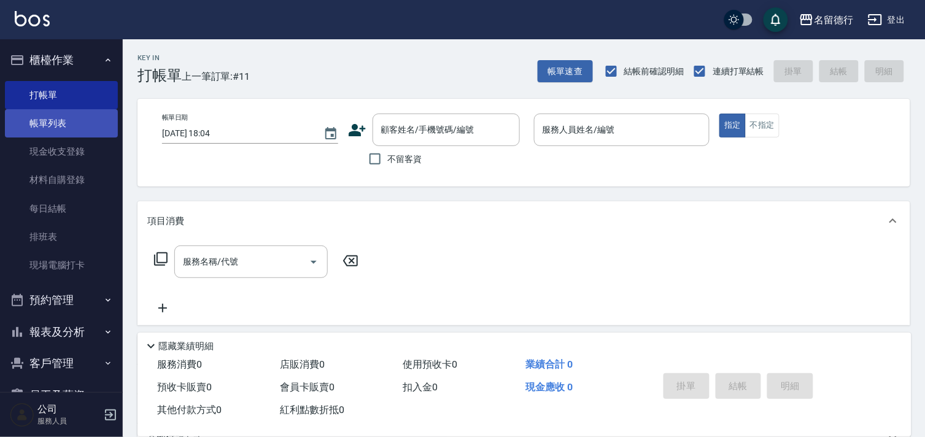
click at [36, 133] on link "帳單列表" at bounding box center [61, 123] width 113 height 28
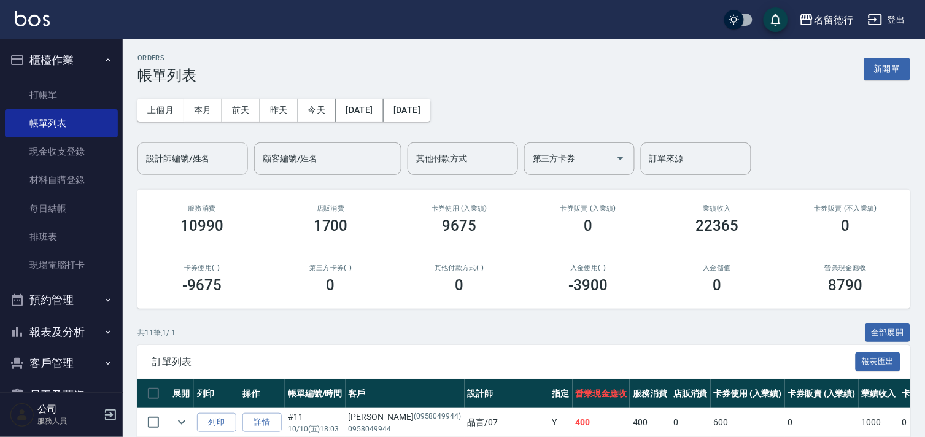
click at [173, 166] on input "設計師編號/姓名" at bounding box center [192, 158] width 99 height 21
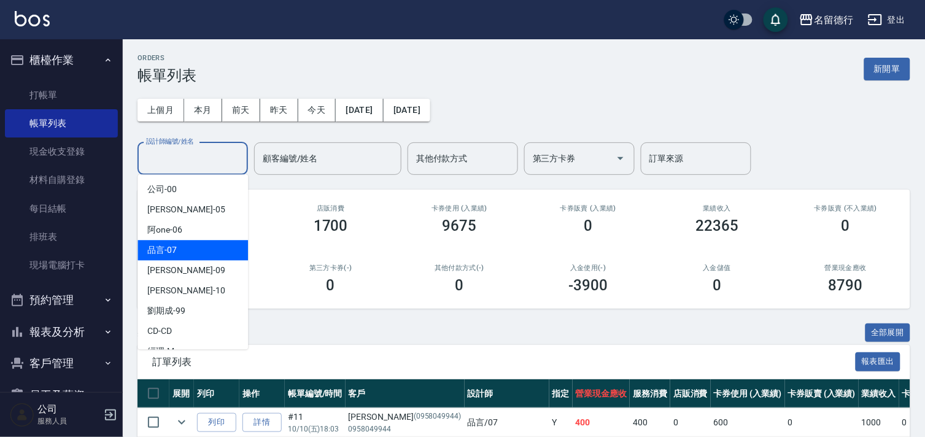
click at [192, 246] on div "品言 -07" at bounding box center [193, 250] width 111 height 20
type input "品言-07"
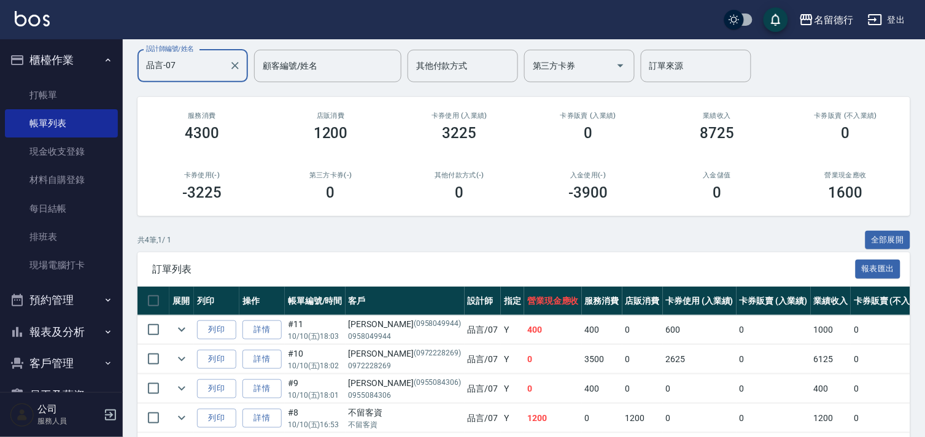
scroll to position [10, 0]
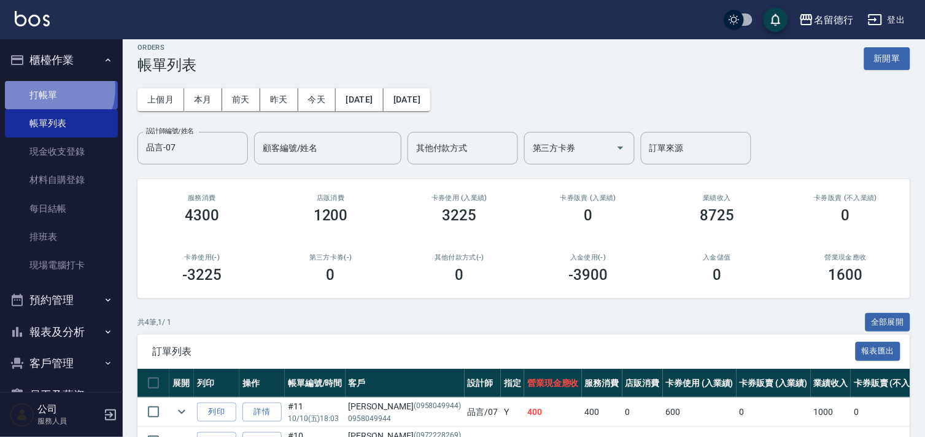
click at [45, 88] on link "打帳單" at bounding box center [61, 95] width 113 height 28
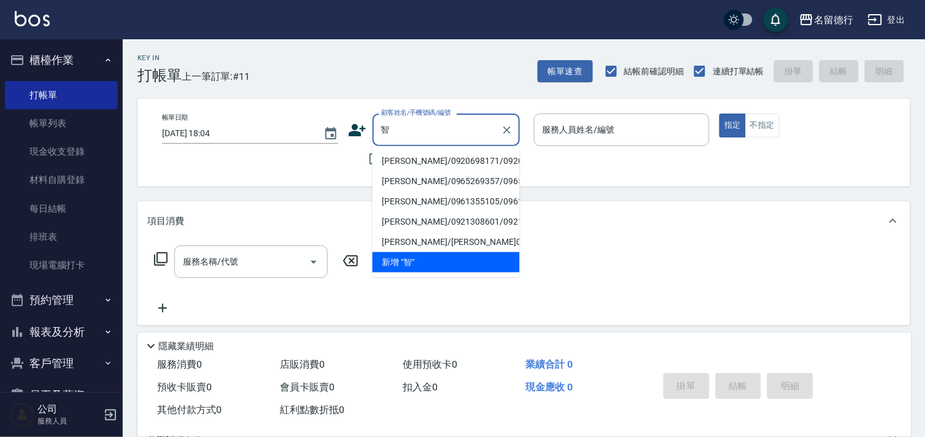
click at [451, 166] on li "[PERSON_NAME]/0920698171/0920698171" at bounding box center [446, 161] width 147 height 20
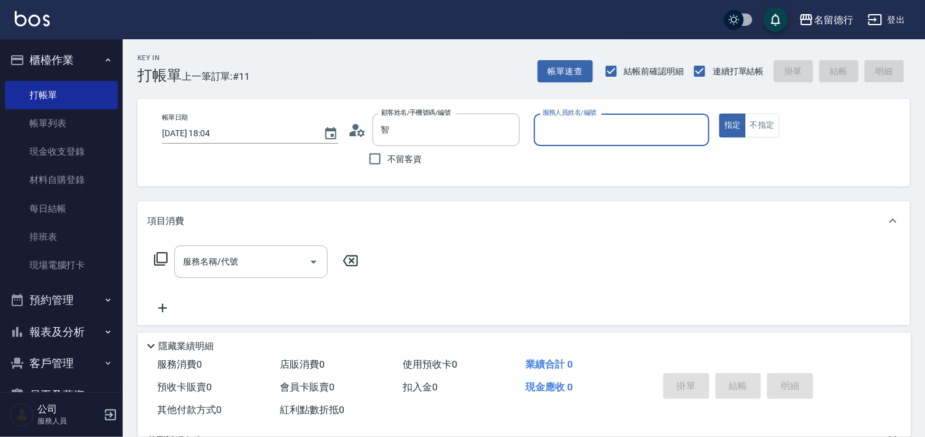
type input "[PERSON_NAME]/0920698171/0920698171"
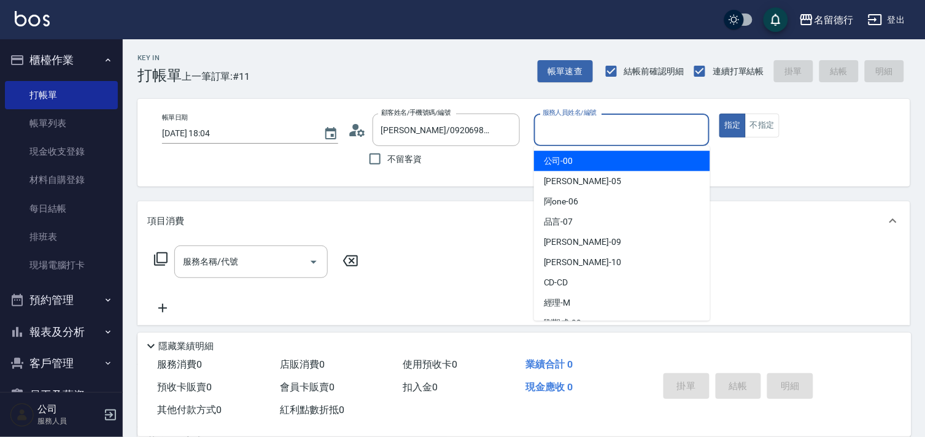
click at [551, 136] on input "服務人員姓名/編號" at bounding box center [622, 129] width 165 height 21
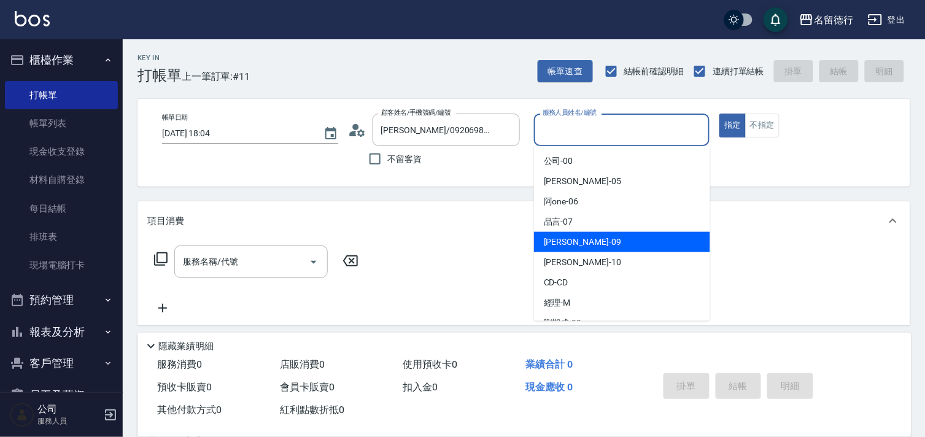
click at [553, 246] on span "[PERSON_NAME] -09" at bounding box center [582, 242] width 77 height 13
type input "[PERSON_NAME]-09"
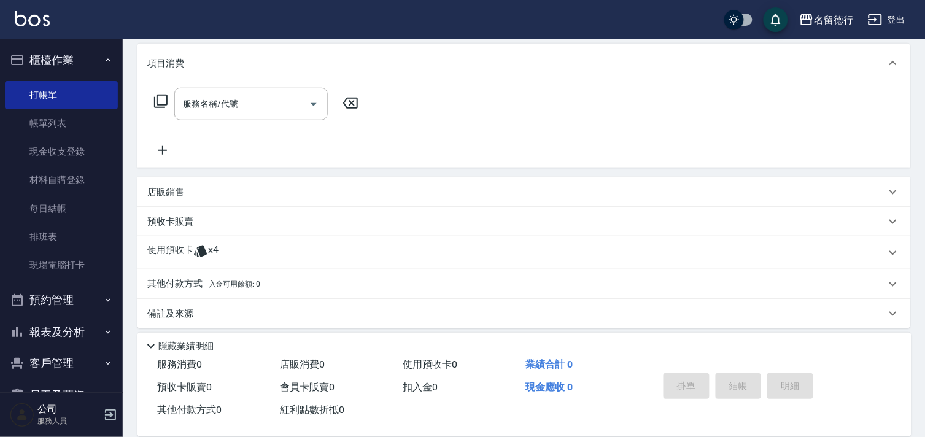
scroll to position [165, 0]
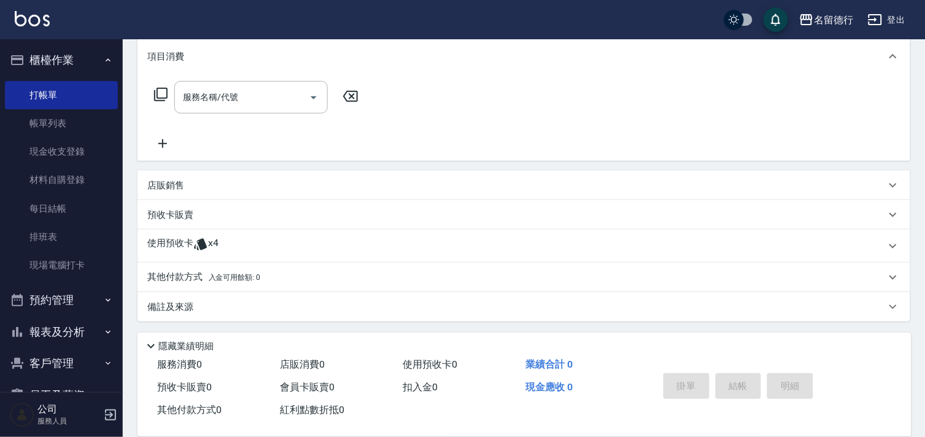
click at [174, 238] on p "使用預收卡" at bounding box center [170, 246] width 46 height 18
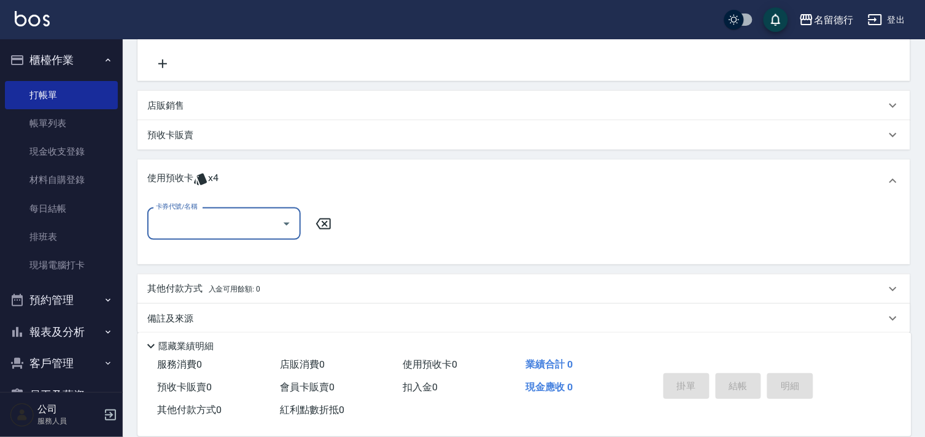
scroll to position [246, 0]
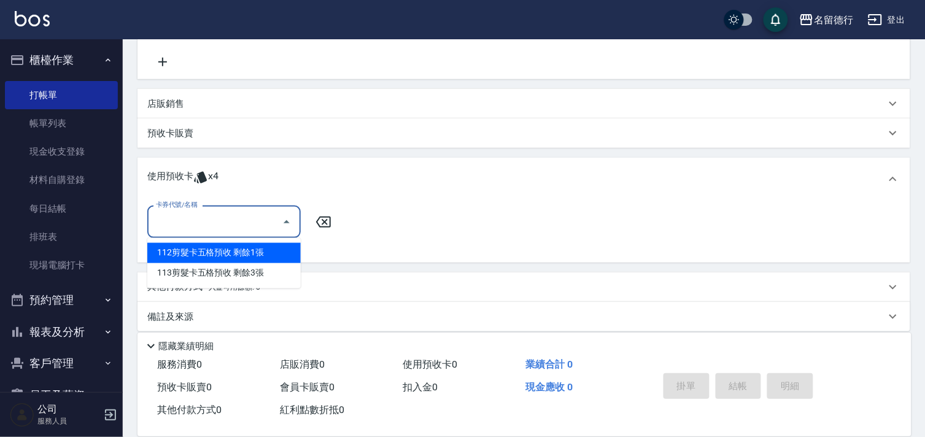
click at [201, 214] on input "卡券代號/名稱" at bounding box center [215, 221] width 124 height 21
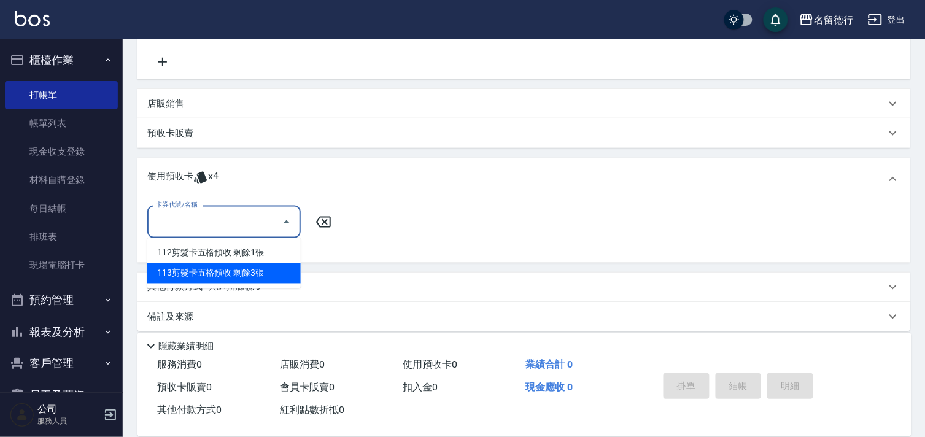
click at [212, 275] on div "113剪髮卡五格預收 剩餘3張" at bounding box center [224, 273] width 154 height 20
type input "113剪髮卡五格預收"
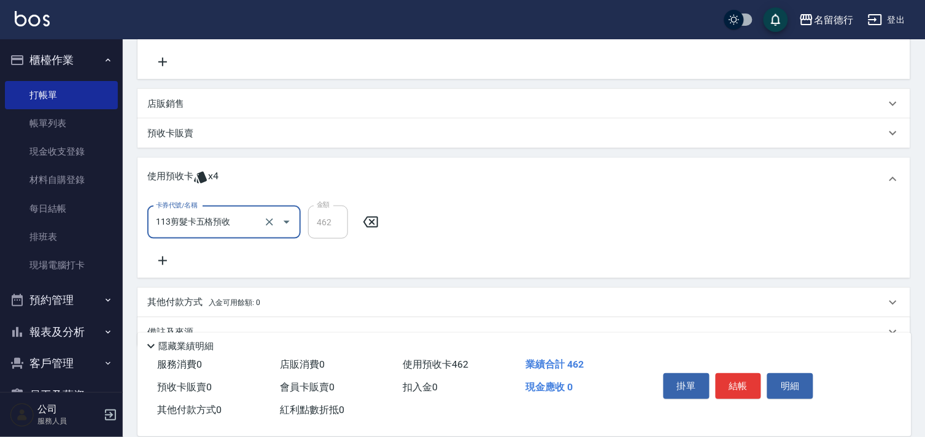
scroll to position [0, 0]
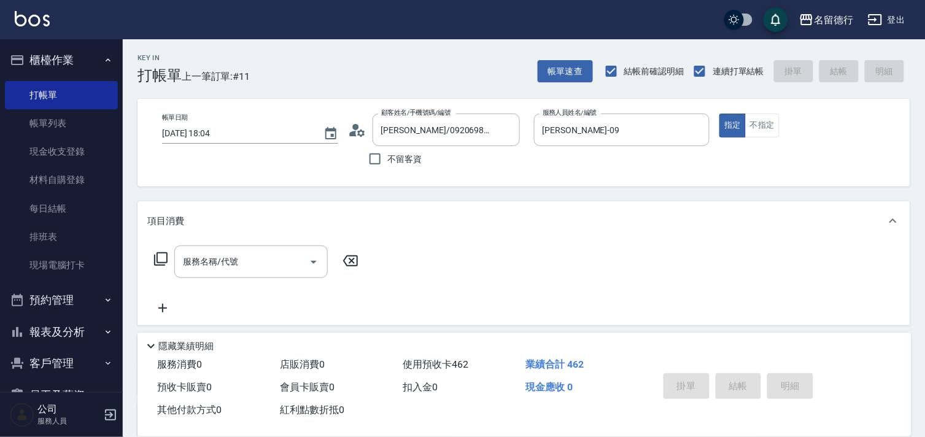
type input "[DATE] 18:30"
